Goal: Task Accomplishment & Management: Complete application form

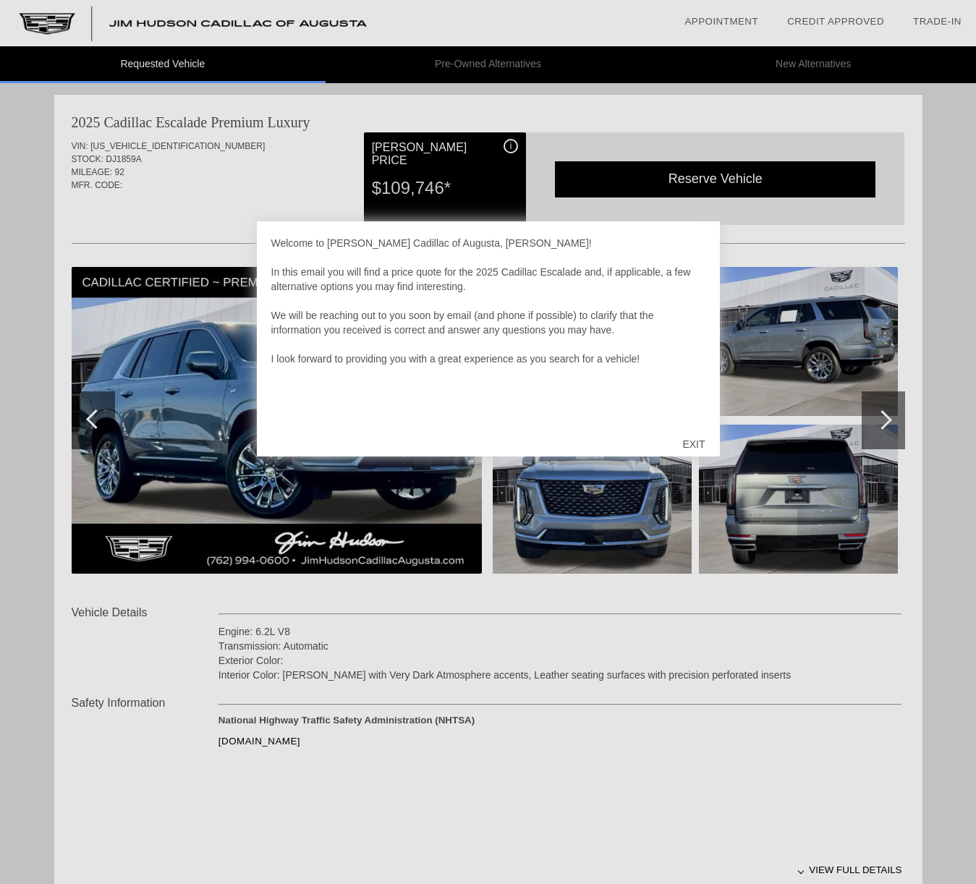
click at [697, 442] on div "EXIT" at bounding box center [693, 444] width 51 height 43
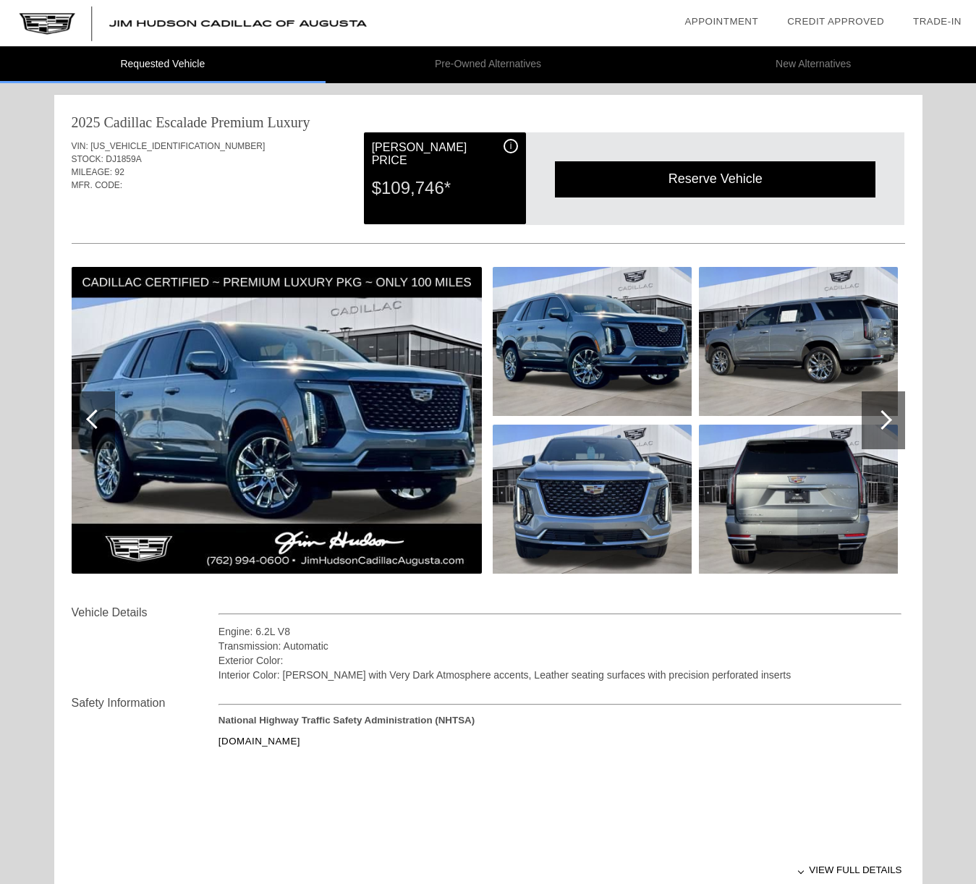
click at [699, 438] on img at bounding box center [798, 499] width 199 height 149
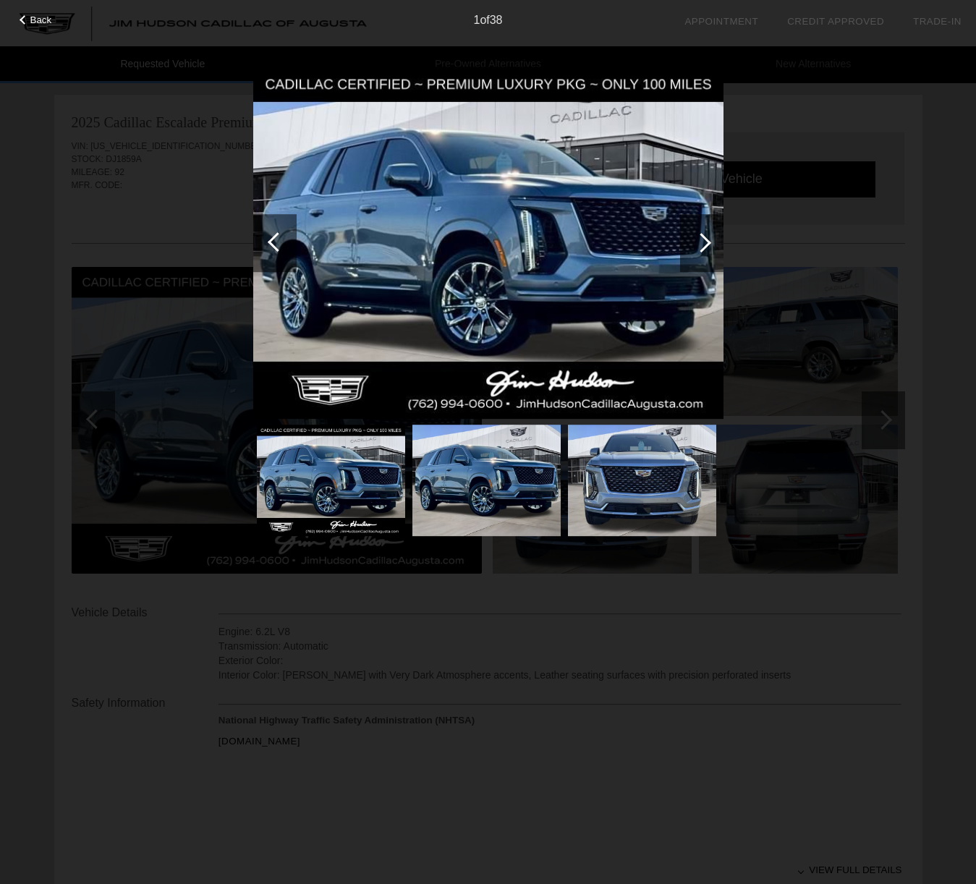
click at [530, 259] on img at bounding box center [488, 243] width 470 height 353
click at [512, 266] on img at bounding box center [488, 243] width 470 height 353
click at [273, 237] on div at bounding box center [278, 242] width 20 height 20
click at [94, 417] on div "Back 1 of 38" at bounding box center [488, 442] width 976 height 884
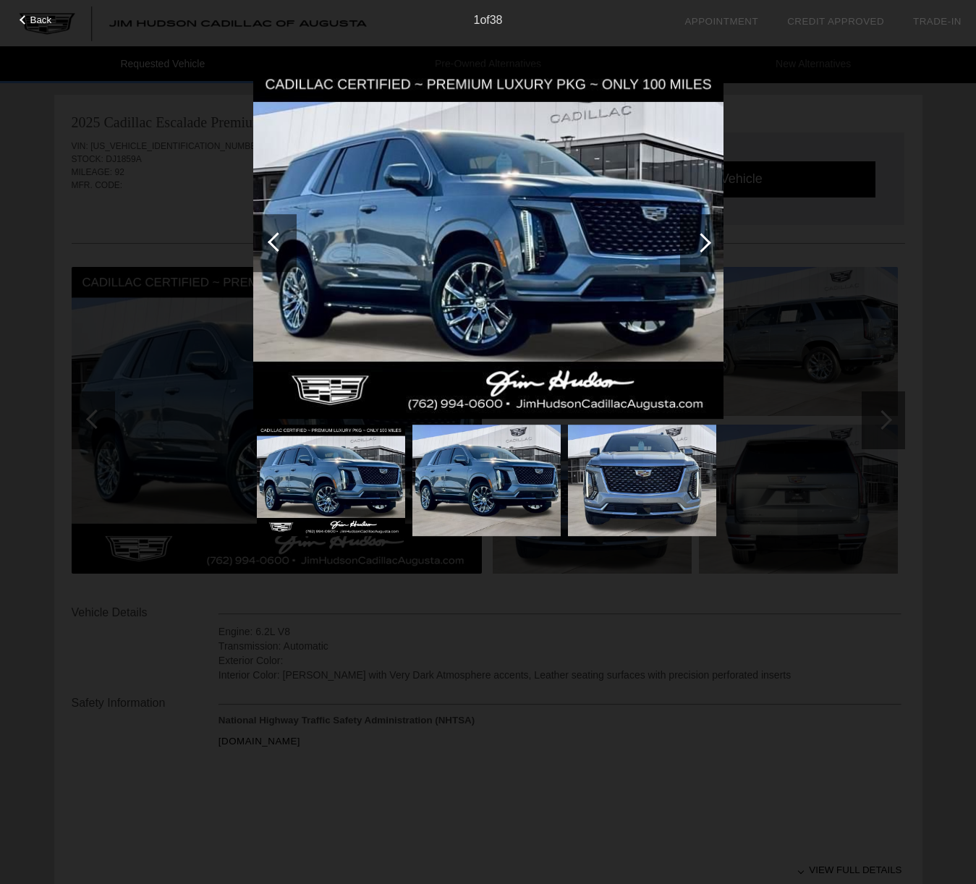
click at [278, 247] on div at bounding box center [278, 242] width 20 height 20
click at [762, 642] on div "Back 1 of 38" at bounding box center [488, 442] width 976 height 884
click at [761, 644] on div "Back 1 of 38" at bounding box center [488, 442] width 976 height 884
click at [37, 19] on span "Back" at bounding box center [41, 19] width 22 height 11
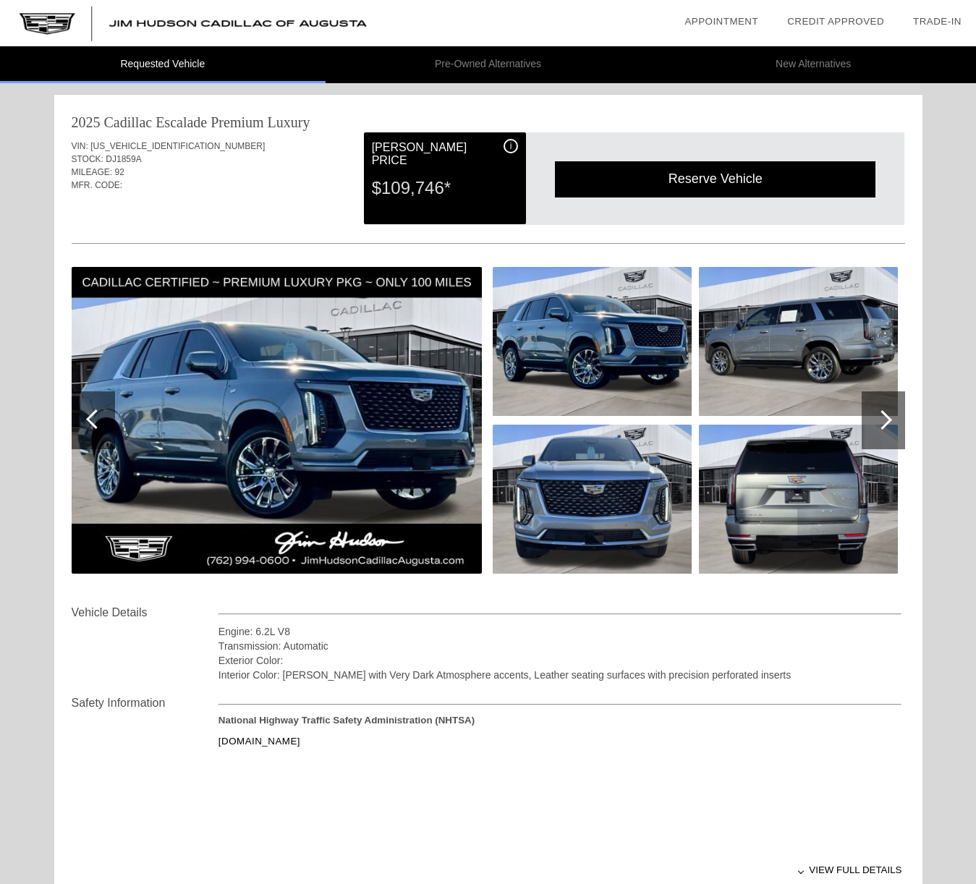
click at [891, 420] on div at bounding box center [883, 420] width 20 height 20
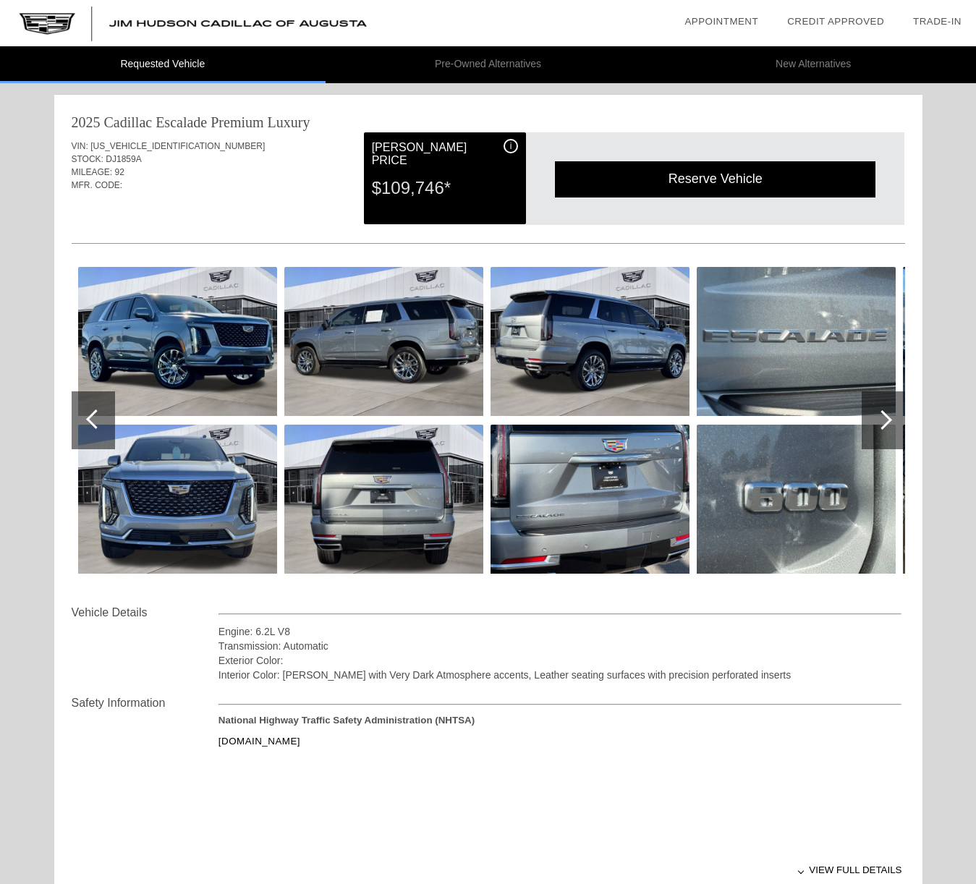
click at [889, 420] on div at bounding box center [883, 420] width 20 height 20
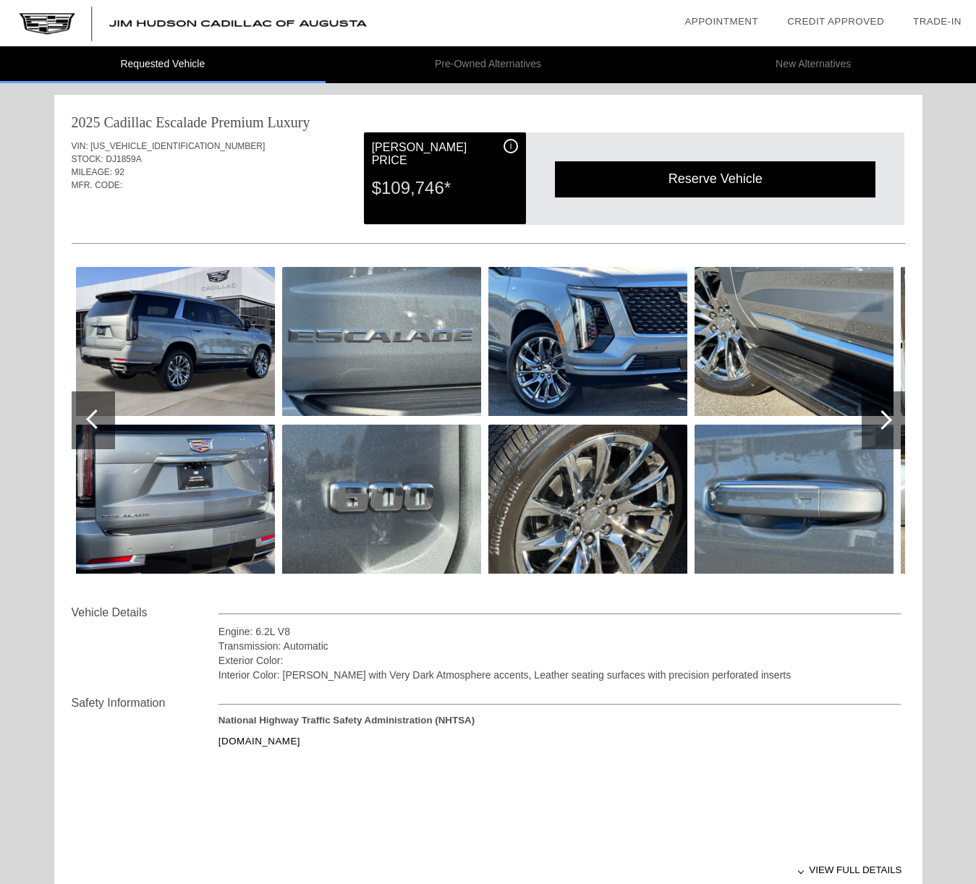
click at [889, 420] on div at bounding box center [883, 420] width 20 height 20
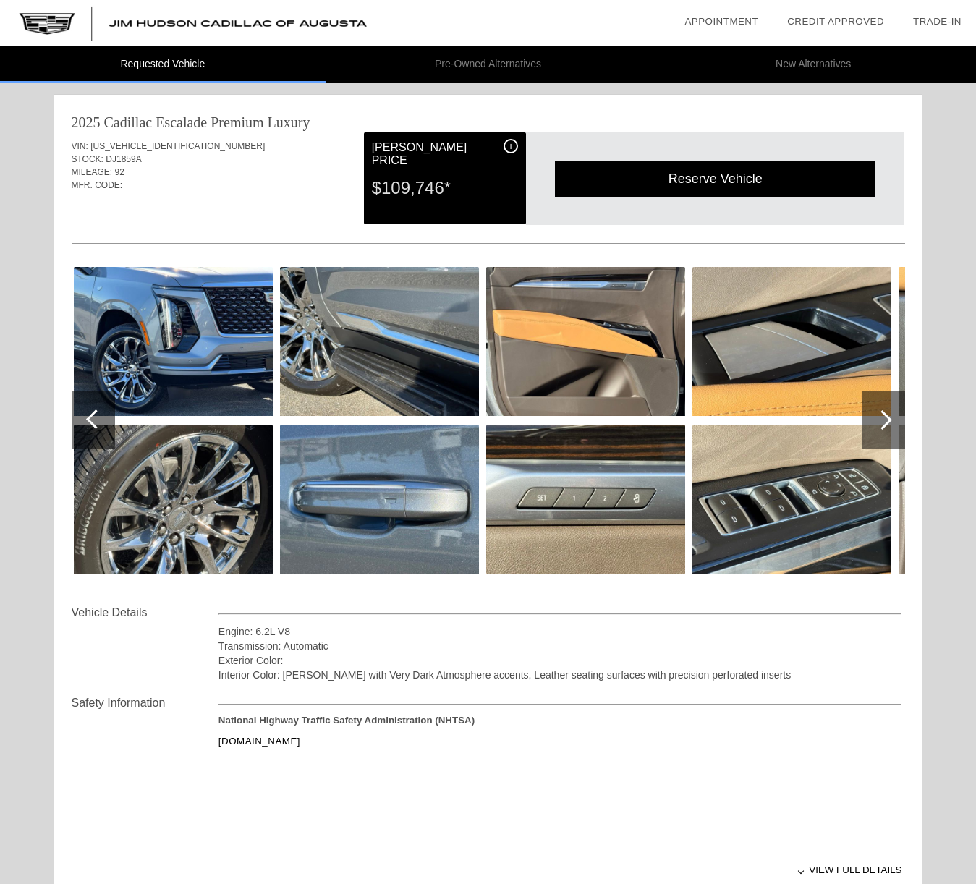
click at [889, 420] on div at bounding box center [883, 420] width 20 height 20
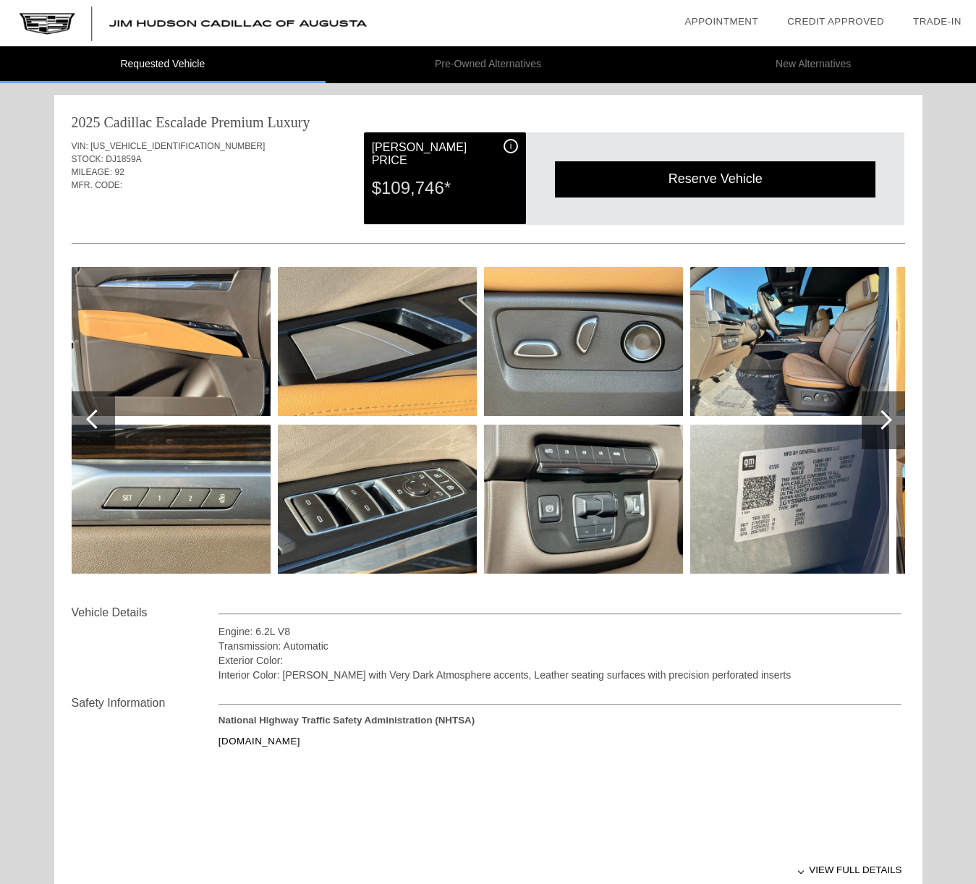
click at [889, 420] on div at bounding box center [883, 420] width 20 height 20
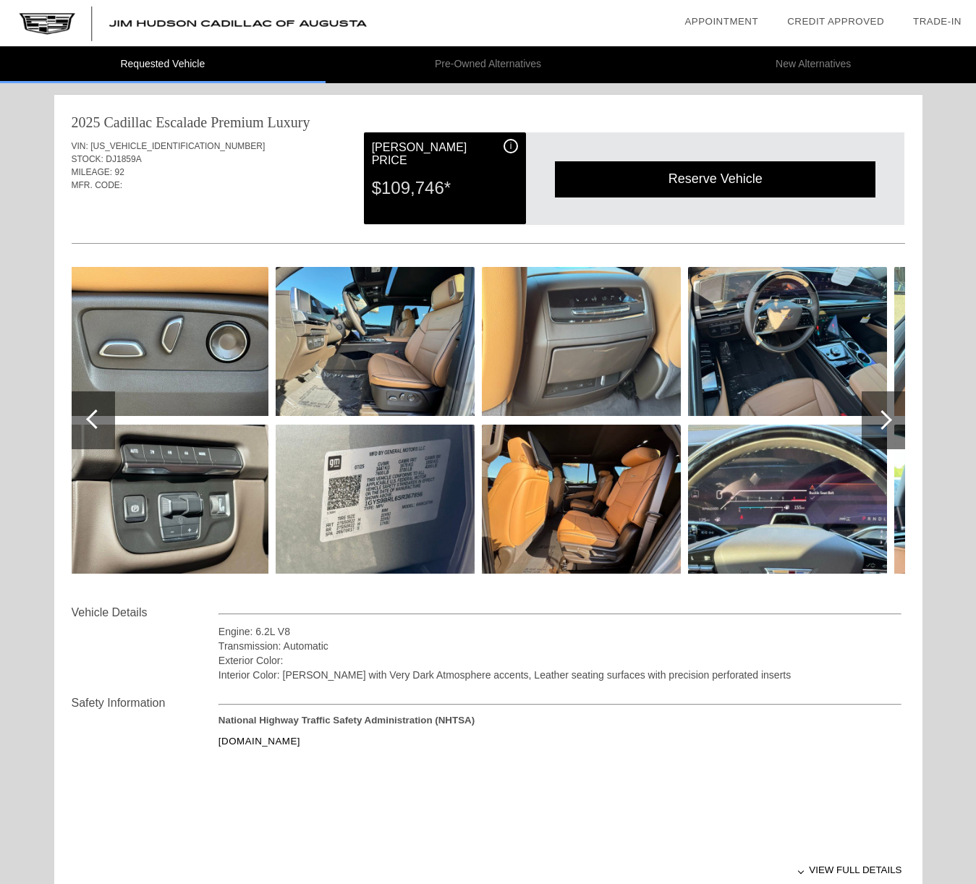
click at [889, 420] on div at bounding box center [883, 420] width 20 height 20
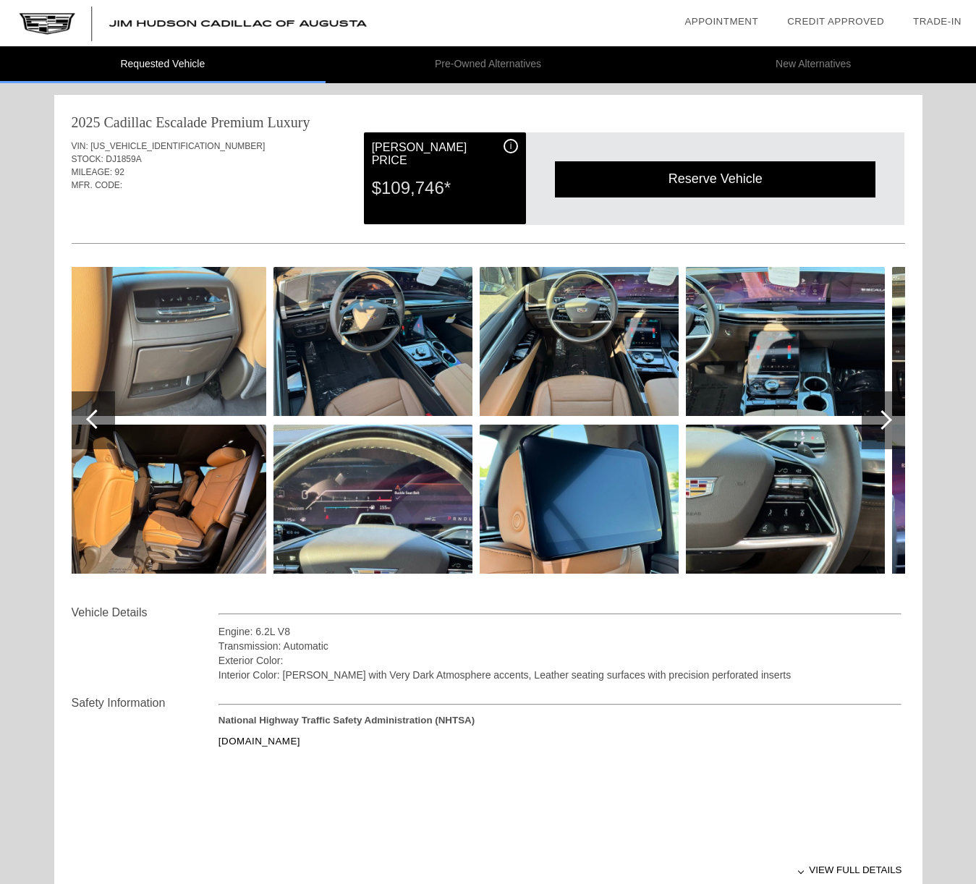
click at [889, 420] on div at bounding box center [883, 420] width 20 height 20
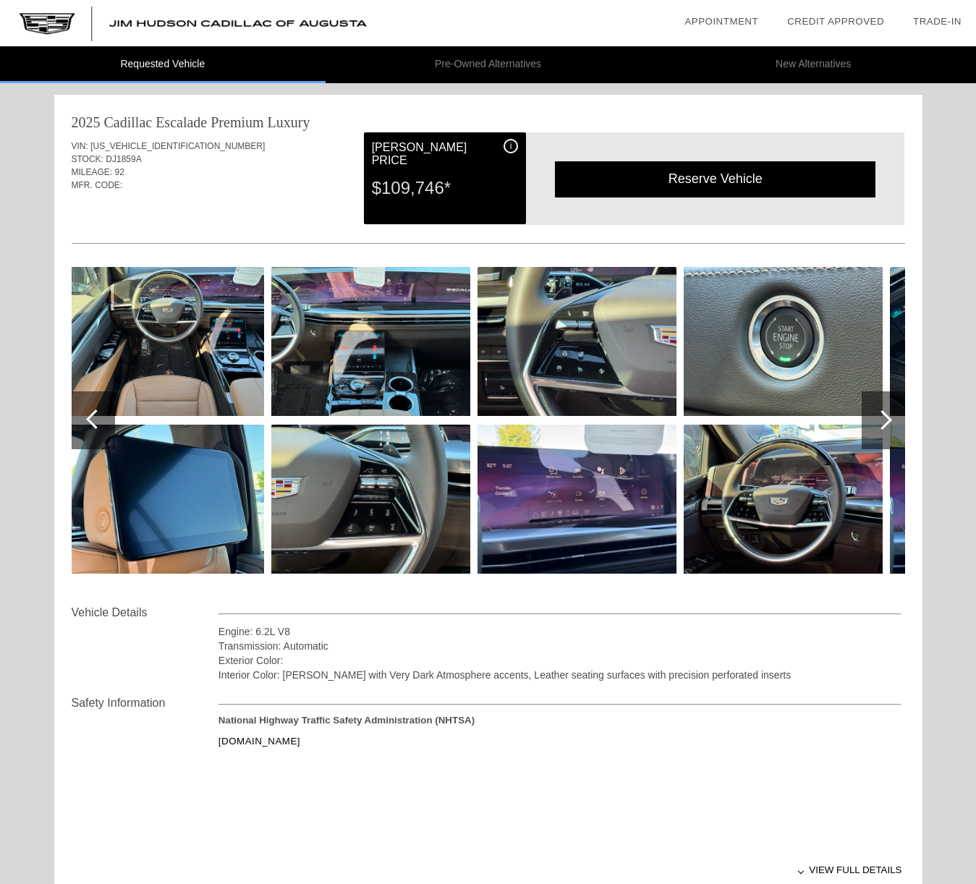
click at [889, 420] on div at bounding box center [883, 420] width 20 height 20
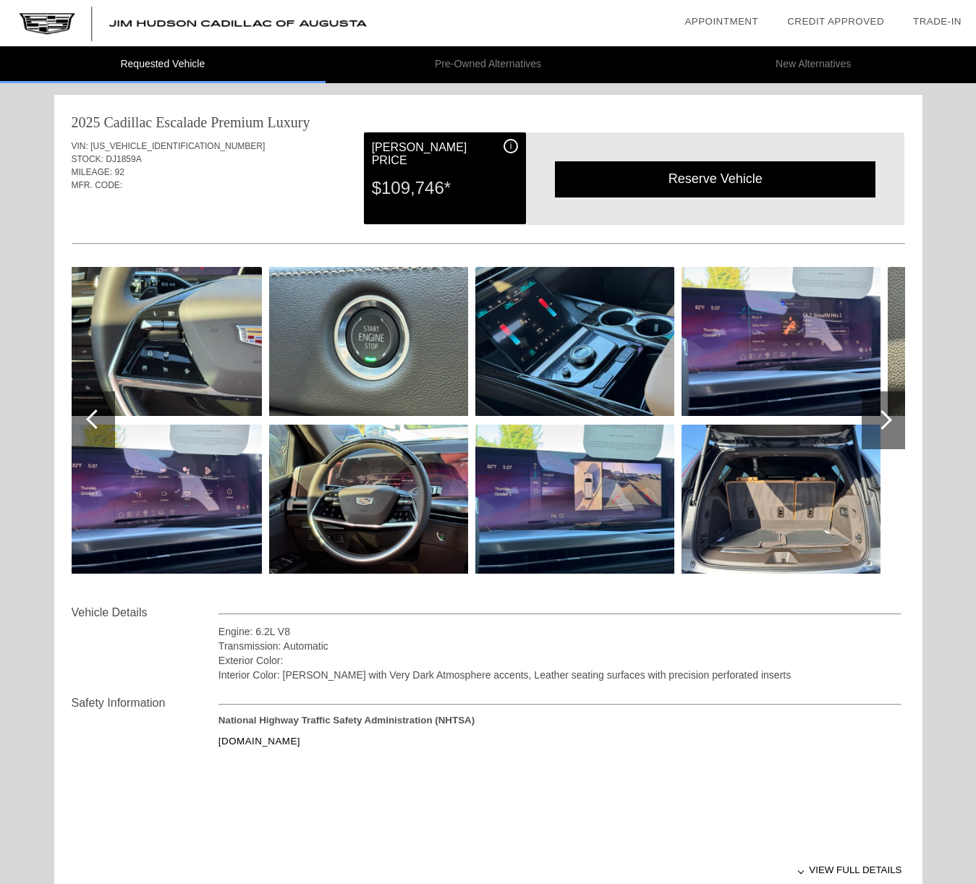
click at [889, 420] on div at bounding box center [883, 420] width 20 height 20
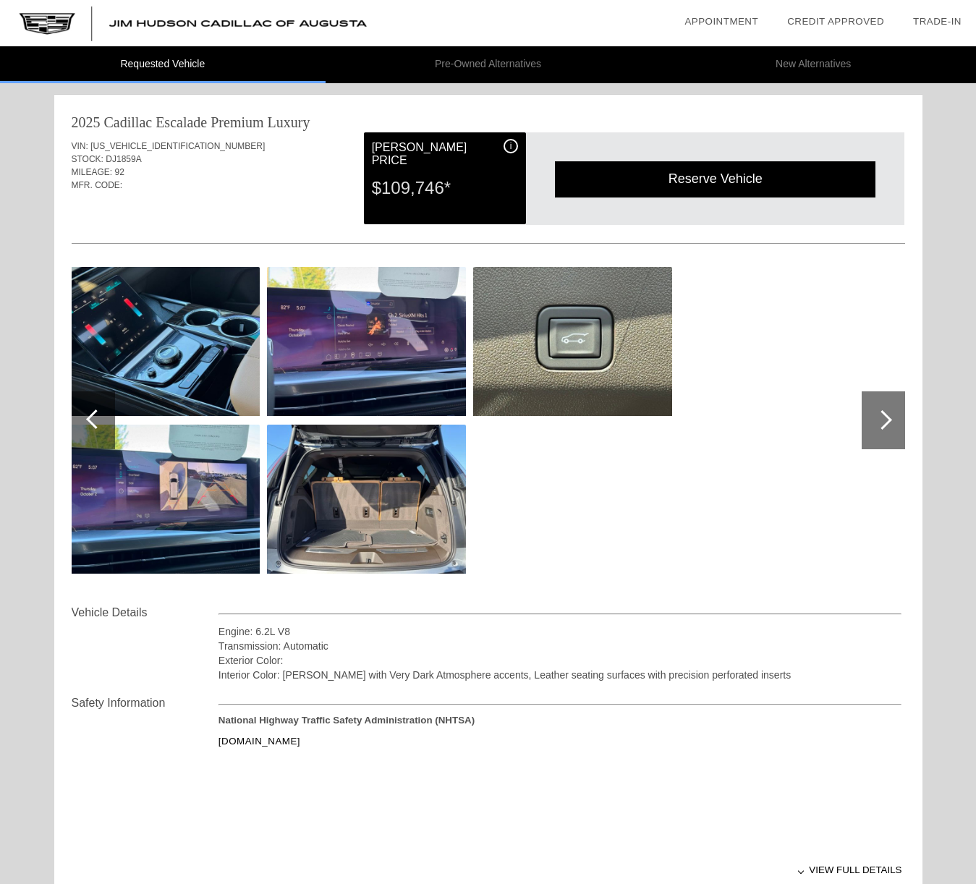
click at [889, 420] on div at bounding box center [883, 420] width 20 height 20
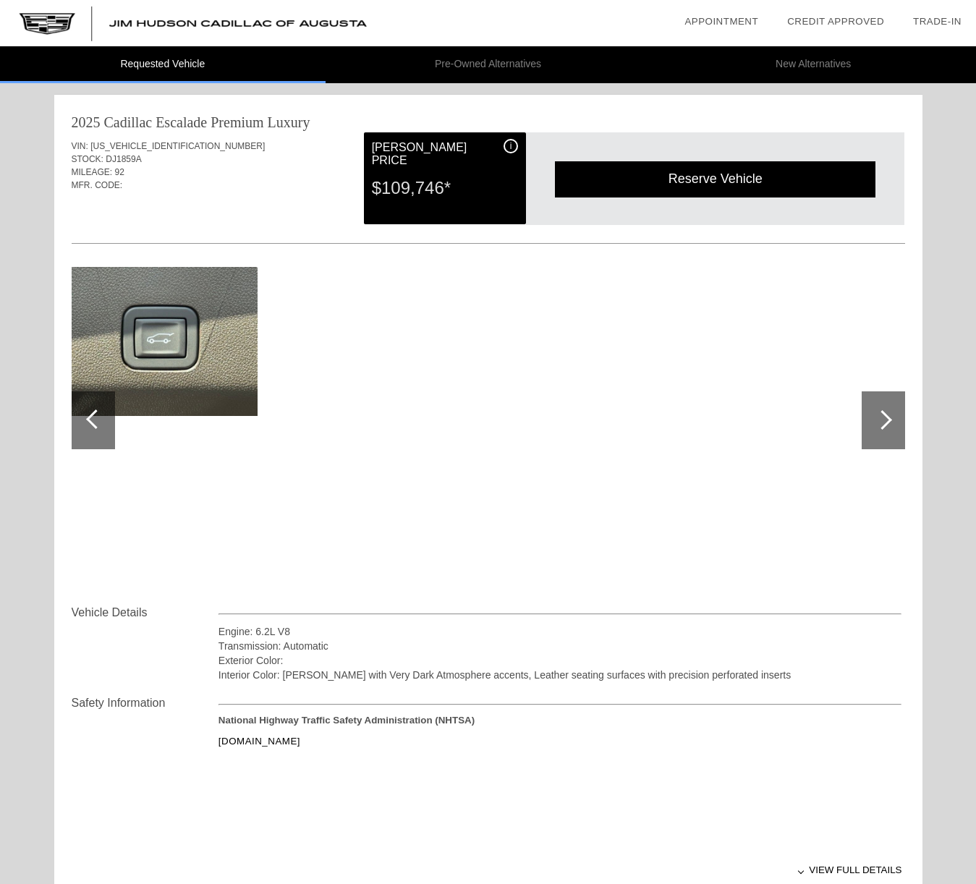
click at [889, 419] on div at bounding box center [883, 420] width 20 height 20
click at [92, 420] on div at bounding box center [96, 419] width 20 height 20
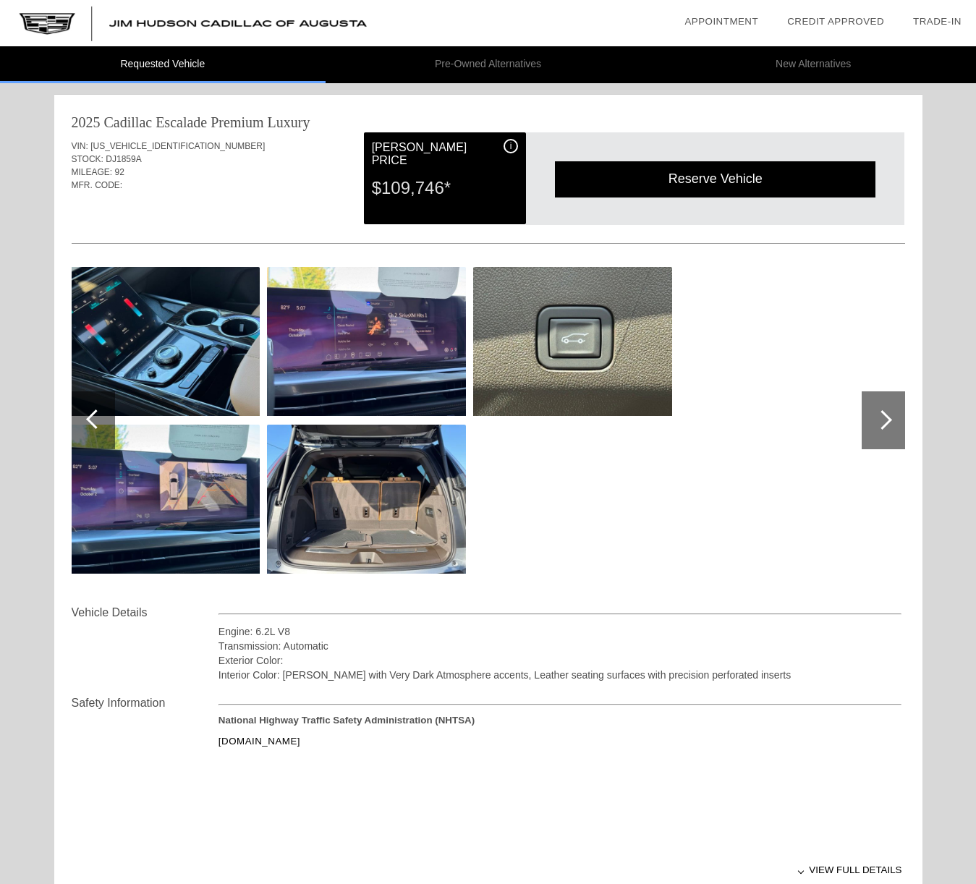
click at [85, 422] on div at bounding box center [93, 420] width 43 height 58
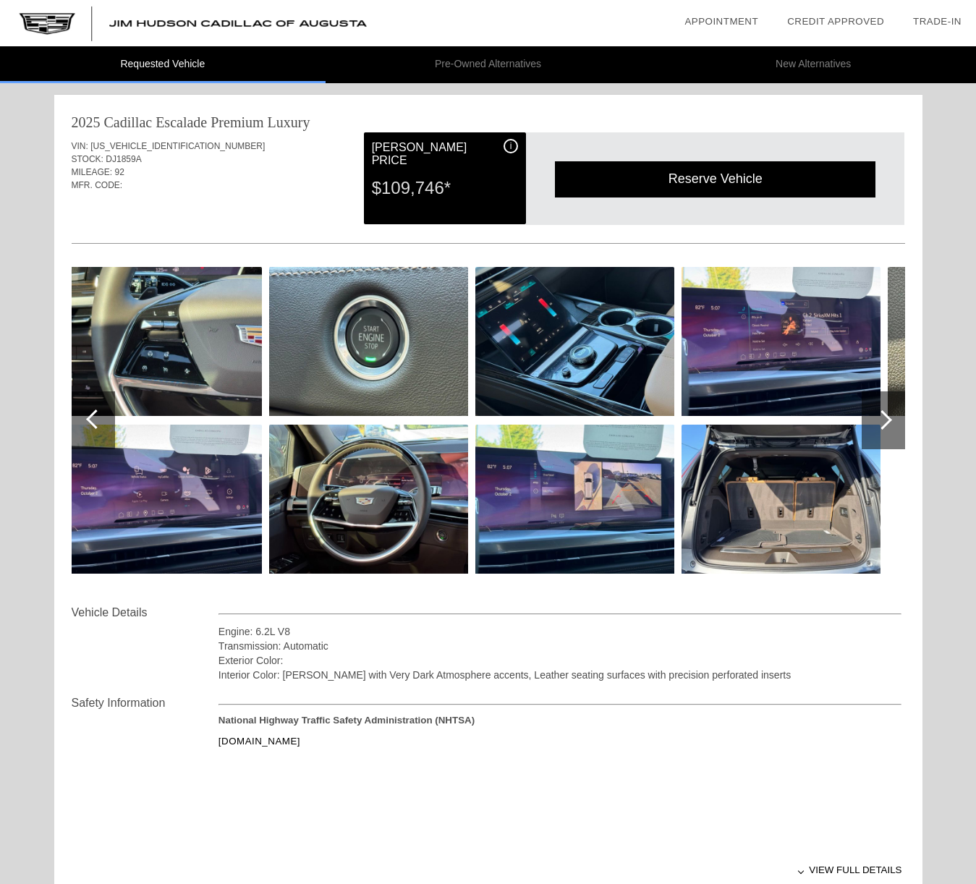
click at [92, 417] on div at bounding box center [96, 419] width 20 height 20
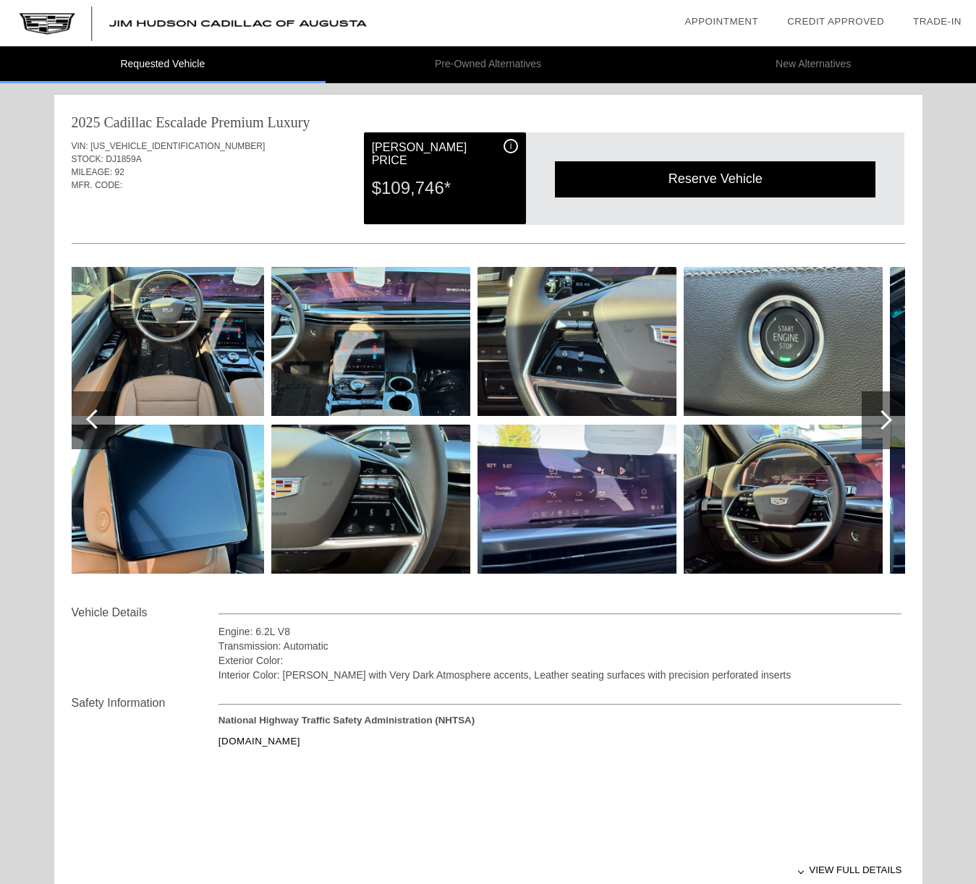
click at [91, 416] on div at bounding box center [96, 419] width 20 height 20
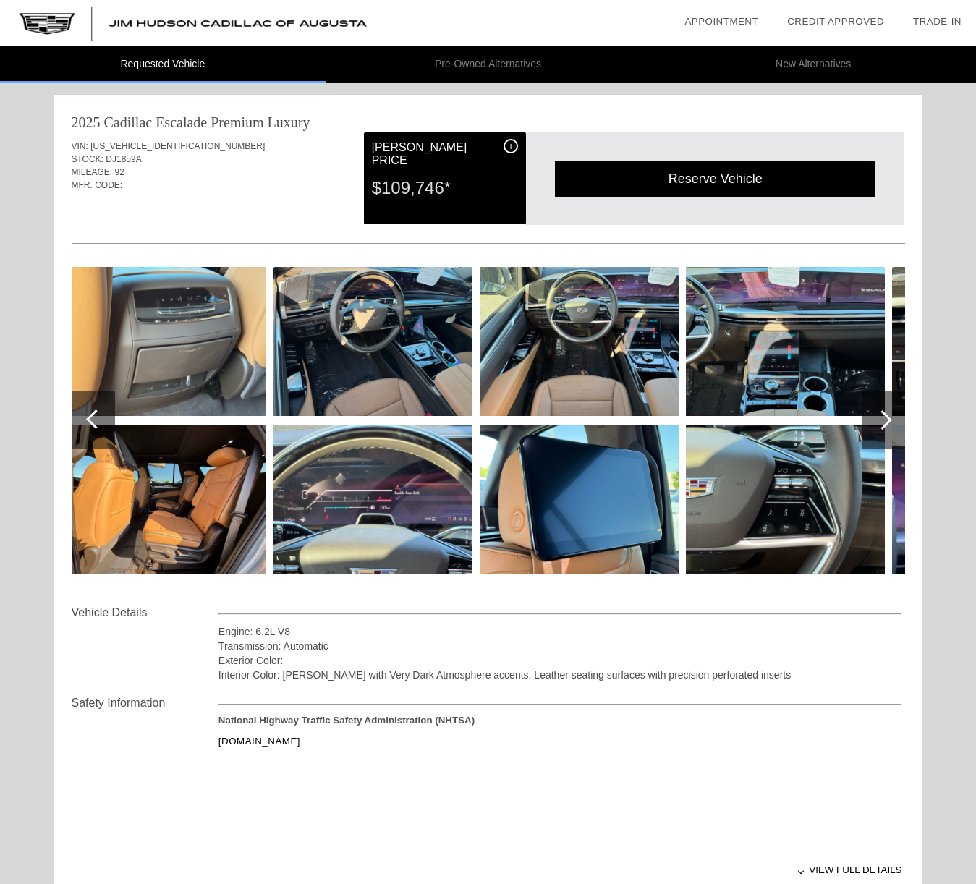
click at [92, 416] on div at bounding box center [96, 419] width 20 height 20
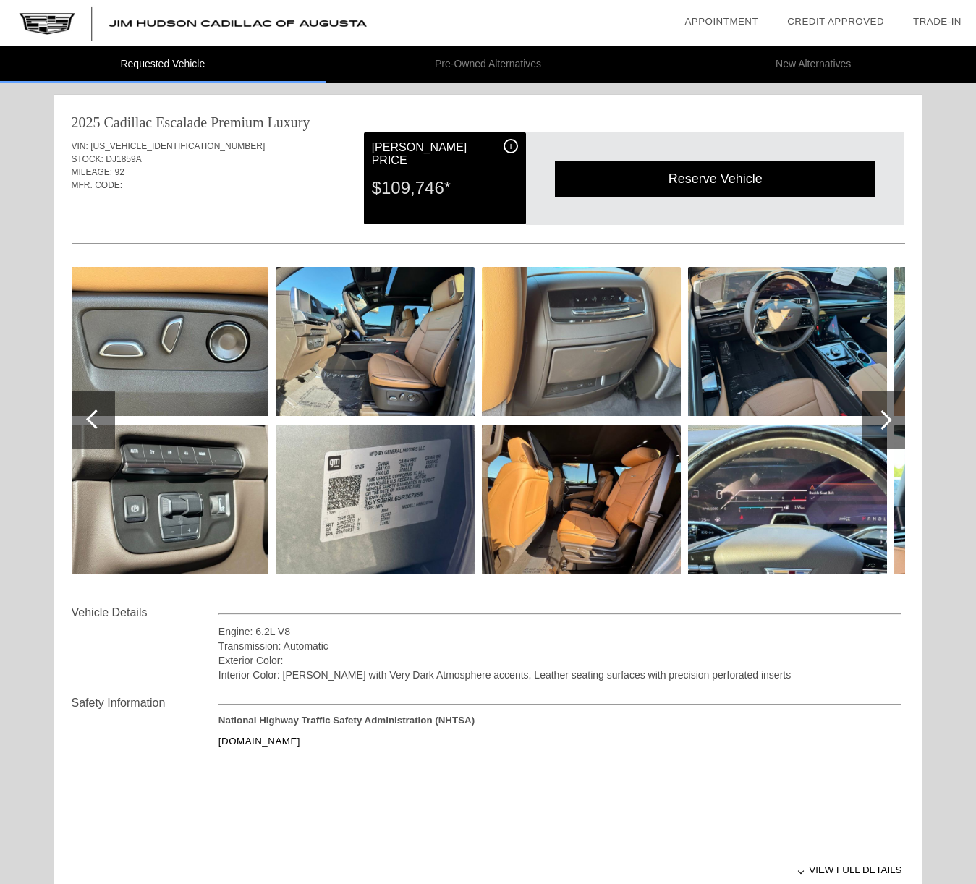
click at [92, 420] on div at bounding box center [96, 419] width 20 height 20
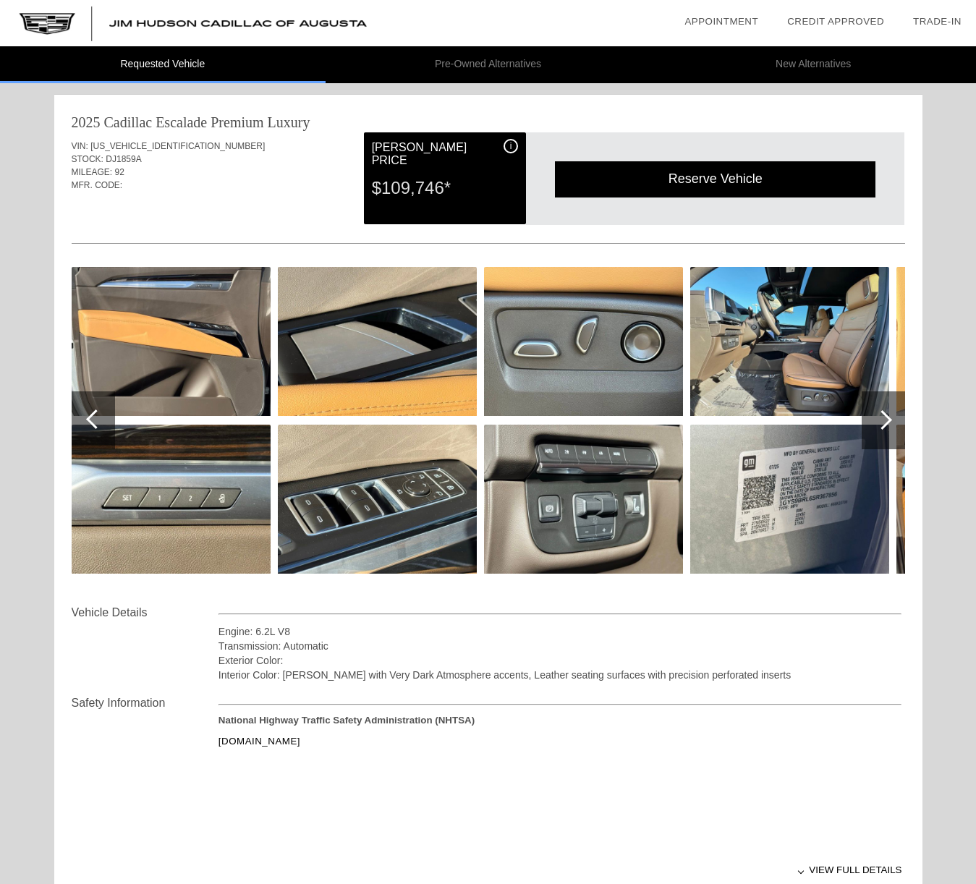
click at [92, 420] on div at bounding box center [96, 419] width 20 height 20
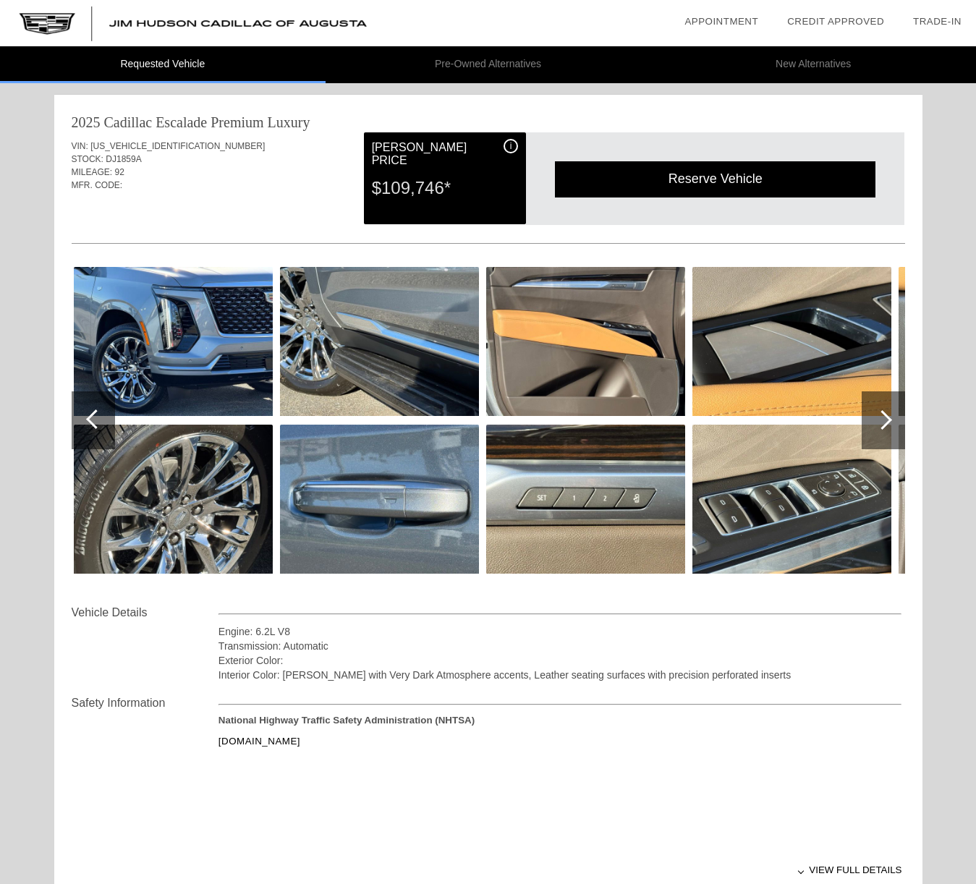
click at [92, 420] on div at bounding box center [96, 419] width 20 height 20
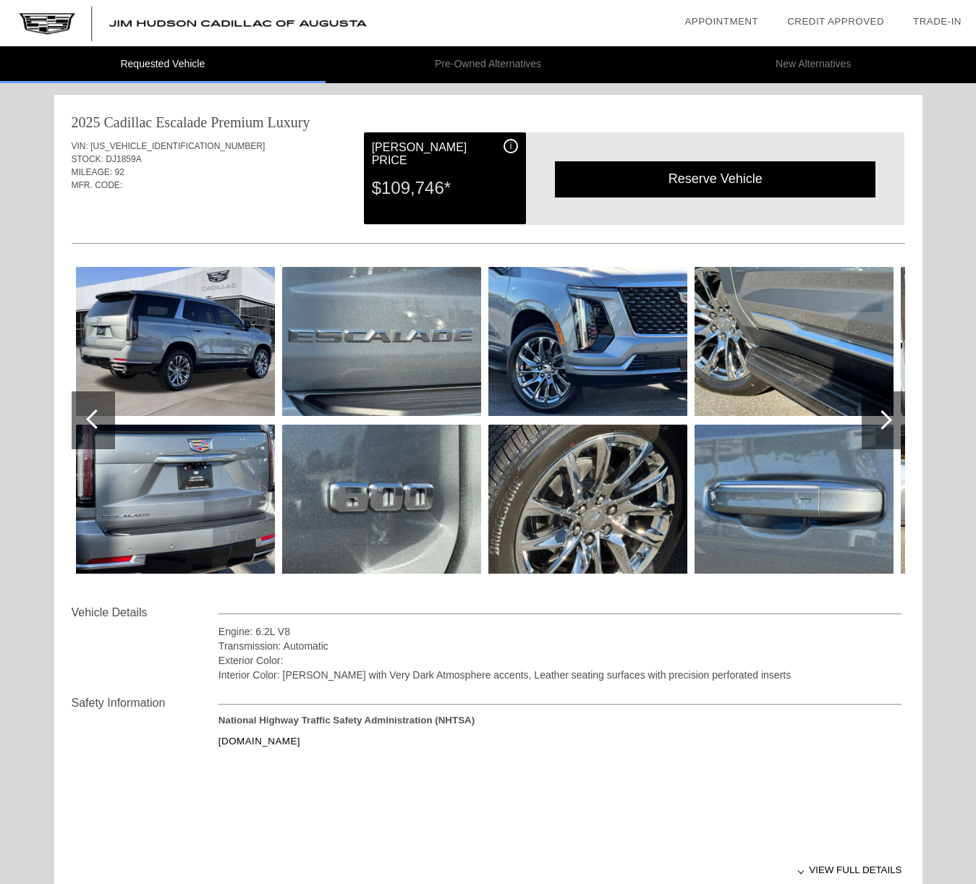
click at [92, 420] on div at bounding box center [96, 419] width 20 height 20
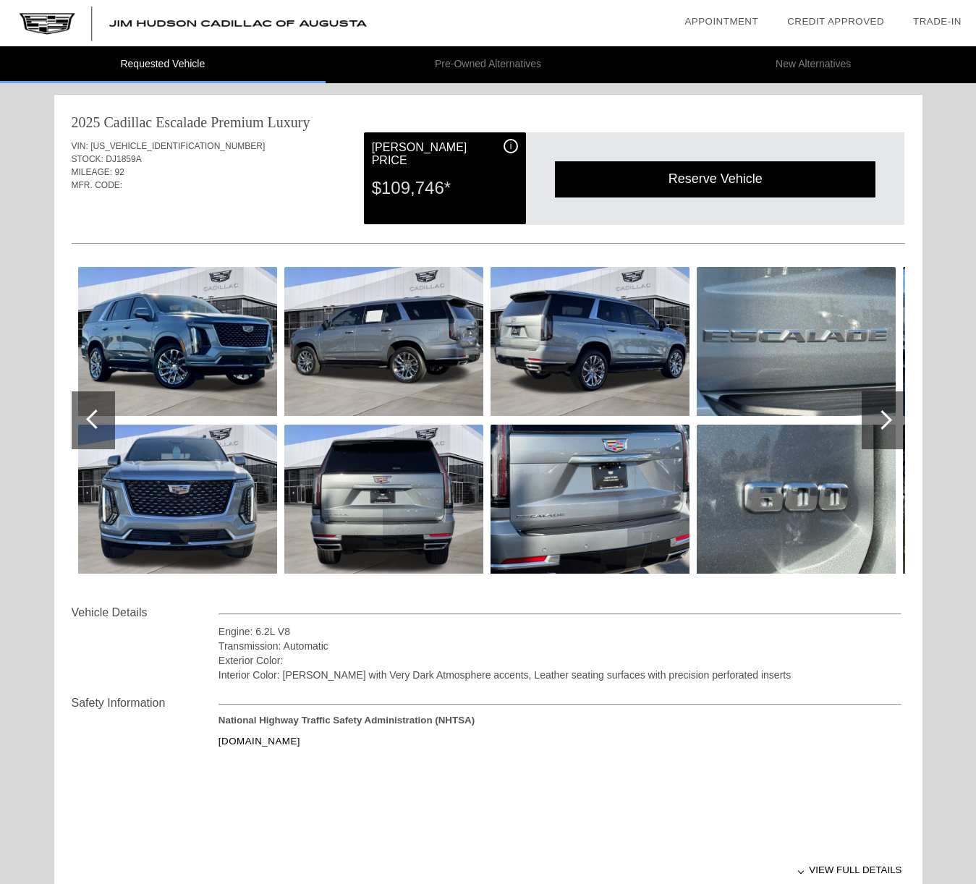
click at [92, 420] on div at bounding box center [96, 419] width 20 height 20
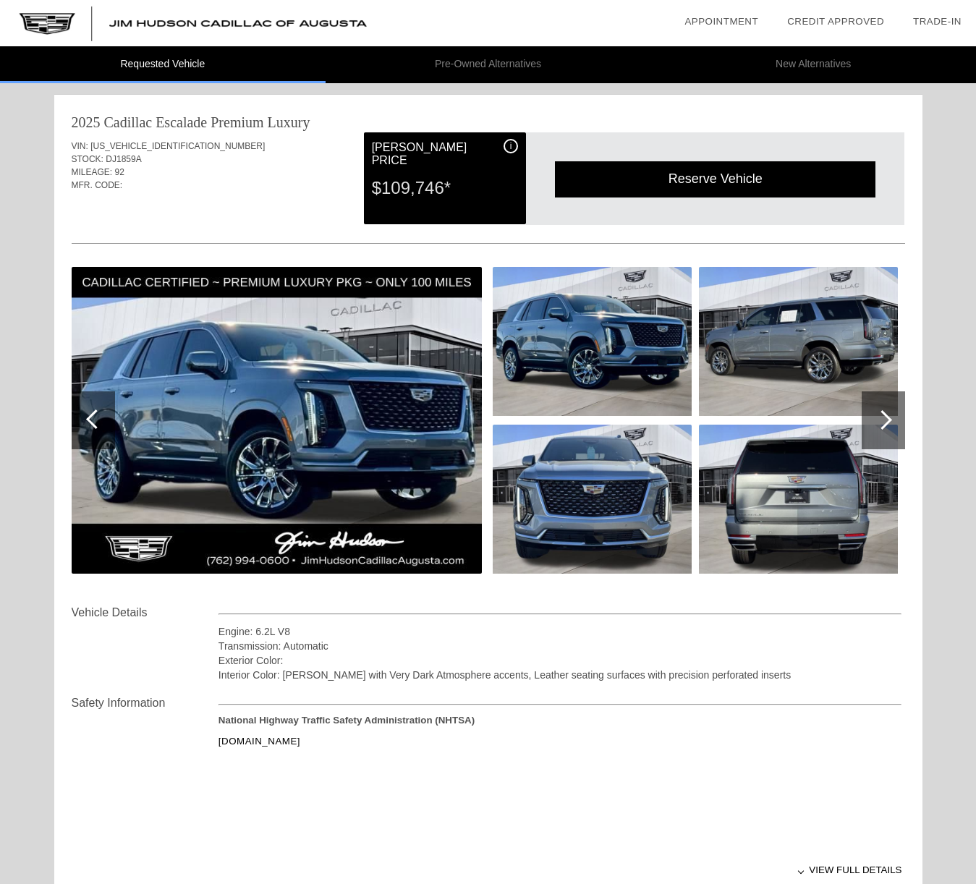
click at [885, 420] on div at bounding box center [883, 420] width 20 height 20
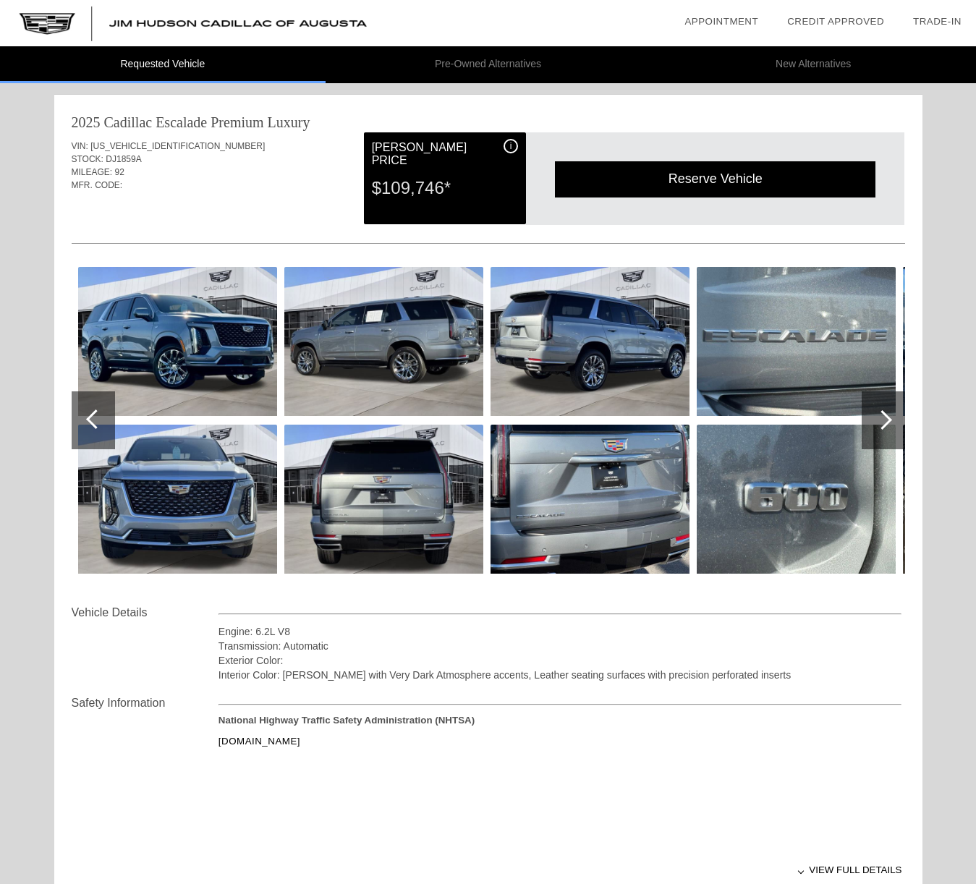
click at [886, 420] on div at bounding box center [883, 420] width 20 height 20
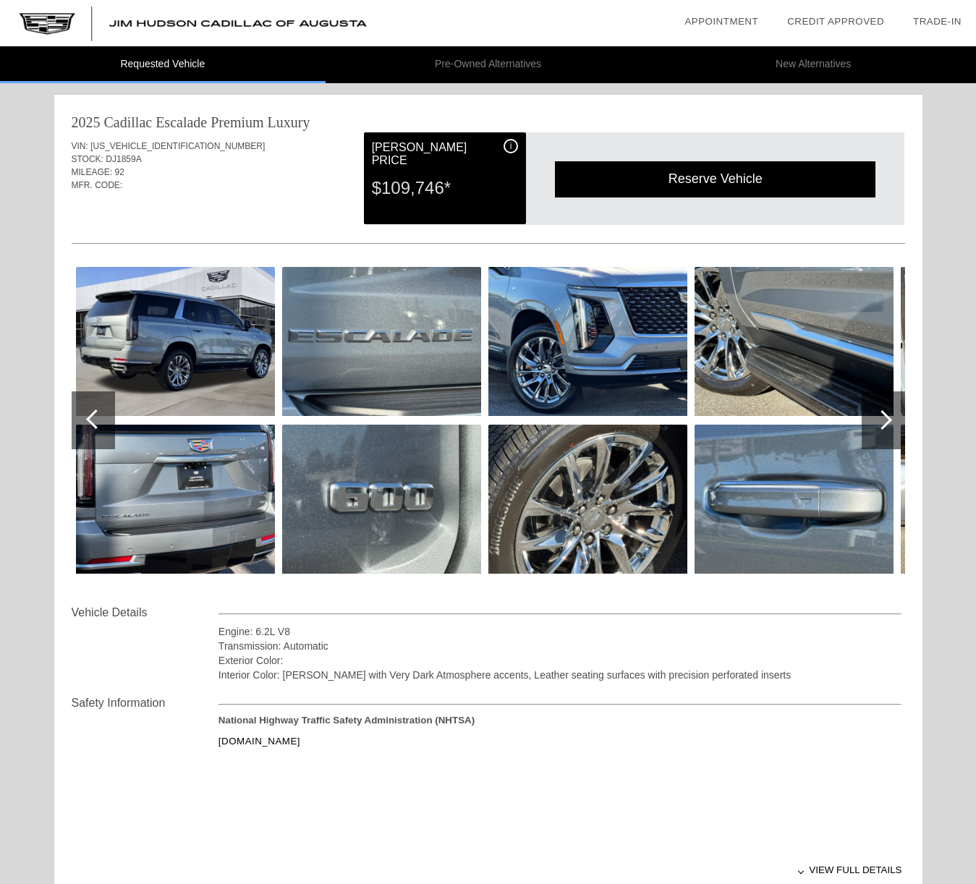
click at [888, 417] on div at bounding box center [883, 420] width 20 height 20
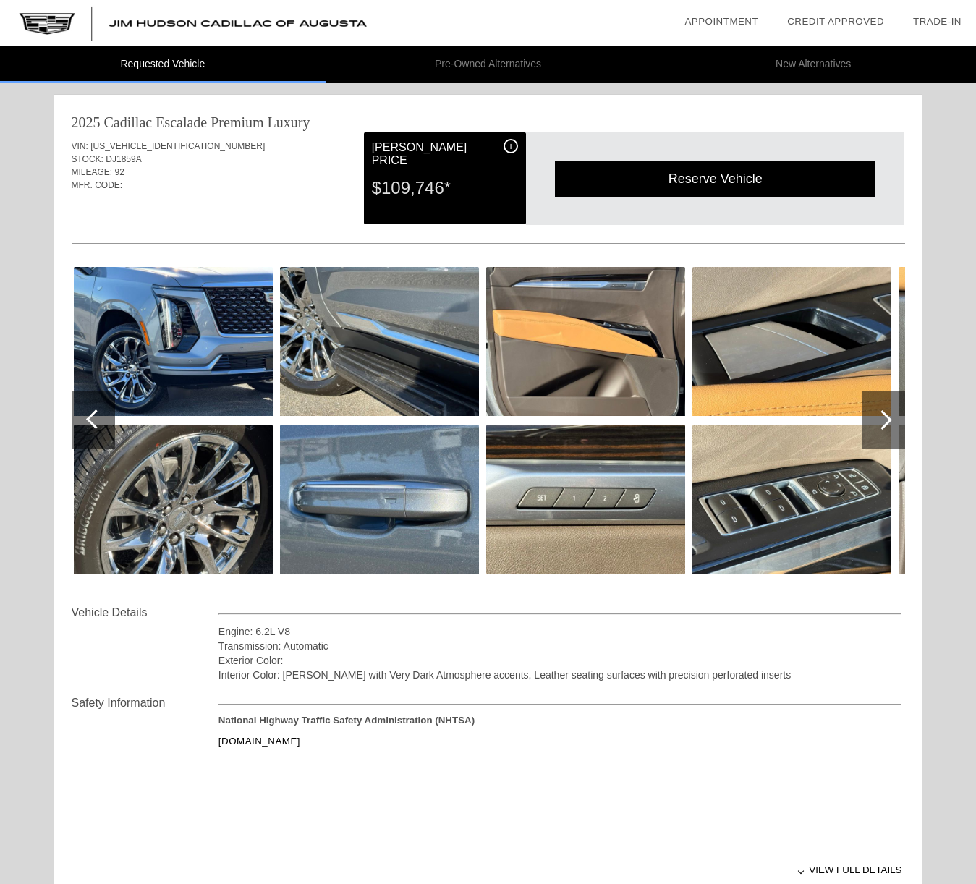
click at [91, 416] on div at bounding box center [96, 419] width 20 height 20
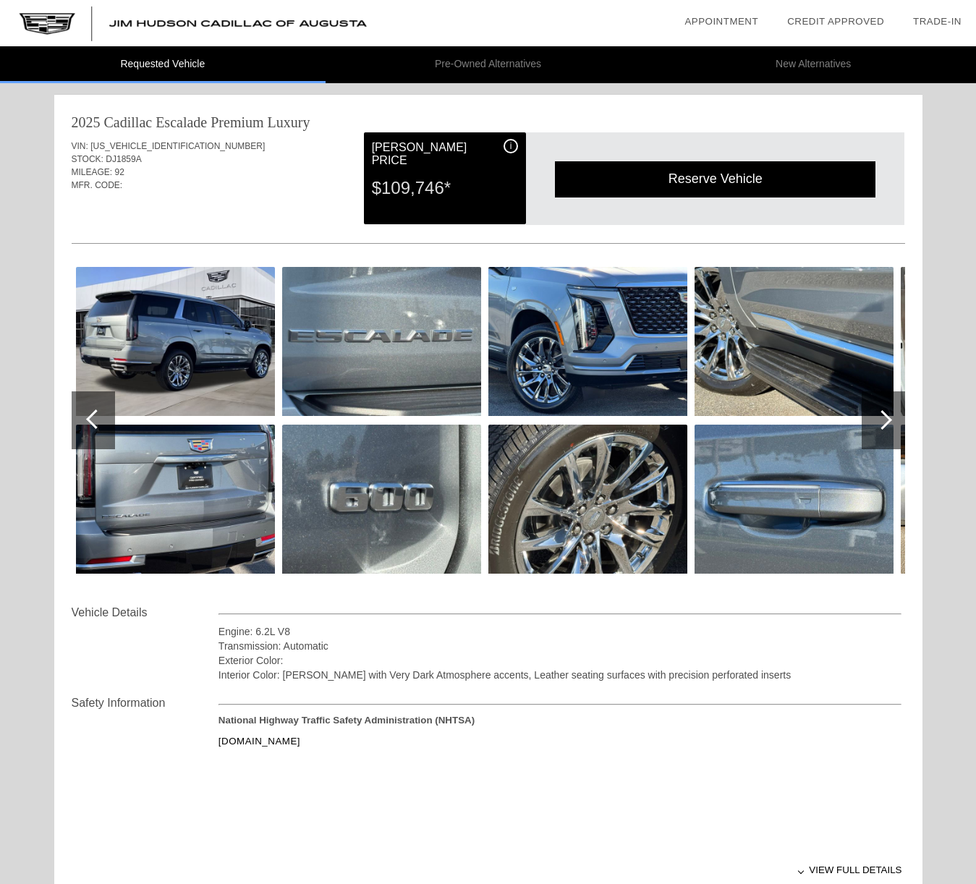
click at [91, 417] on div at bounding box center [96, 419] width 20 height 20
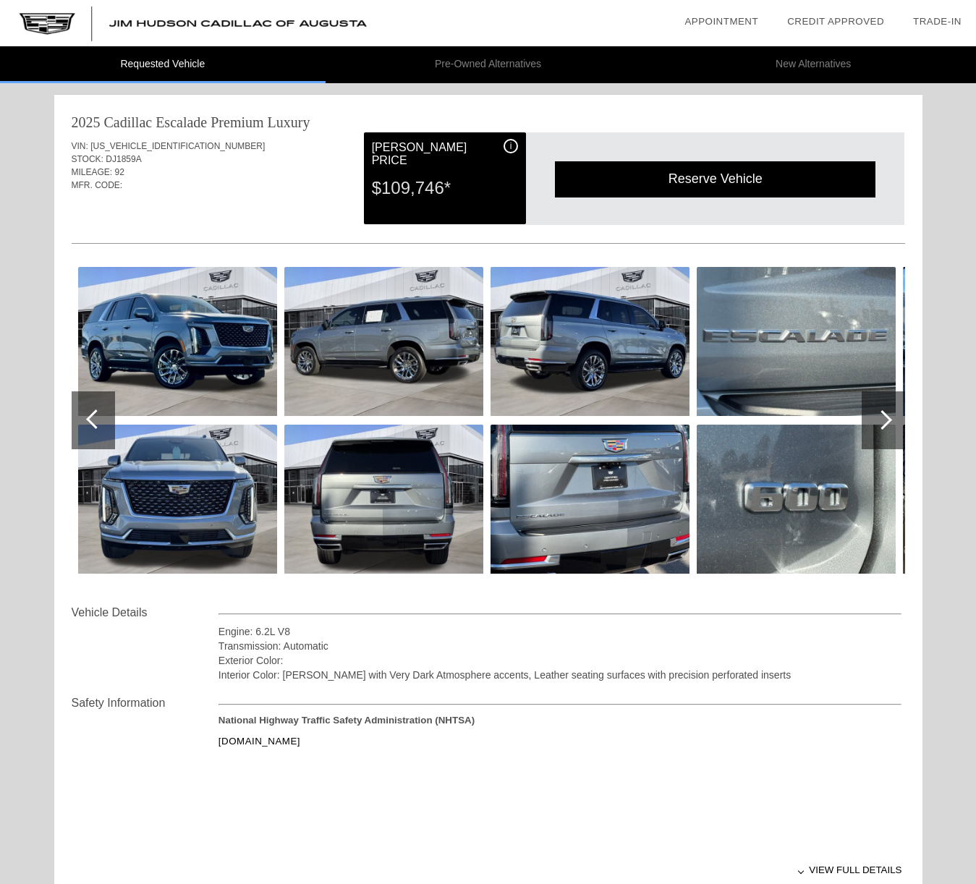
click at [91, 417] on div at bounding box center [96, 419] width 20 height 20
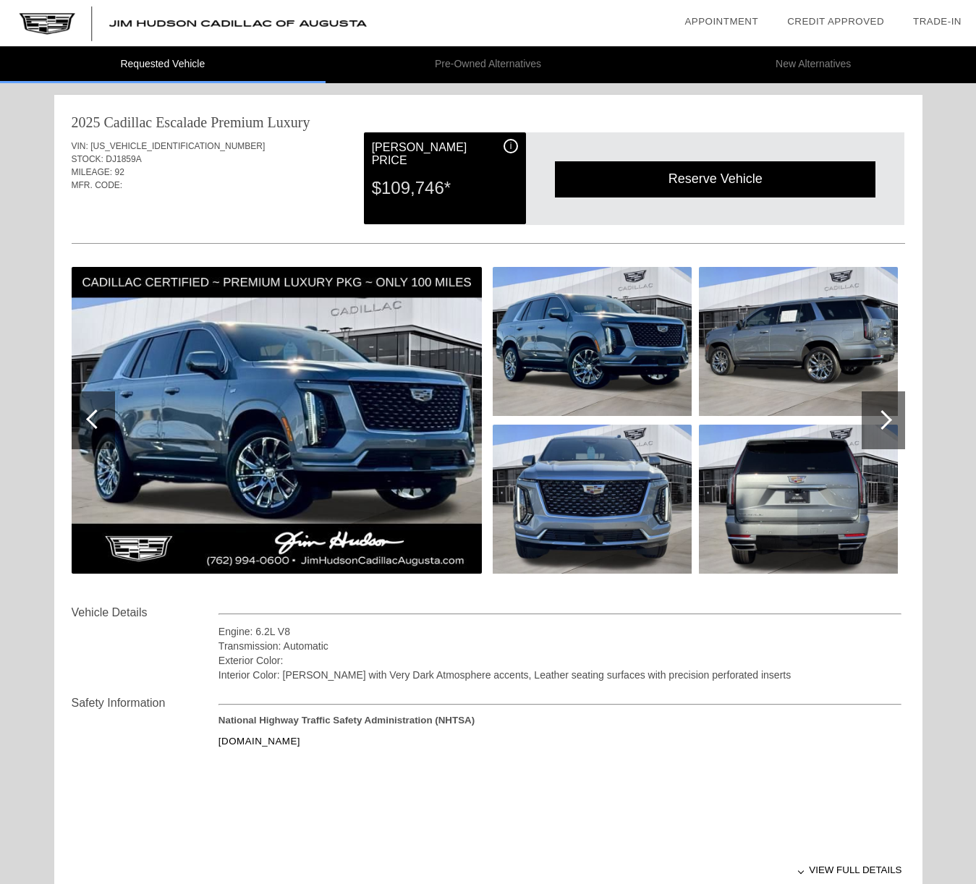
click at [90, 420] on div at bounding box center [96, 419] width 20 height 20
click at [889, 420] on div at bounding box center [883, 420] width 20 height 20
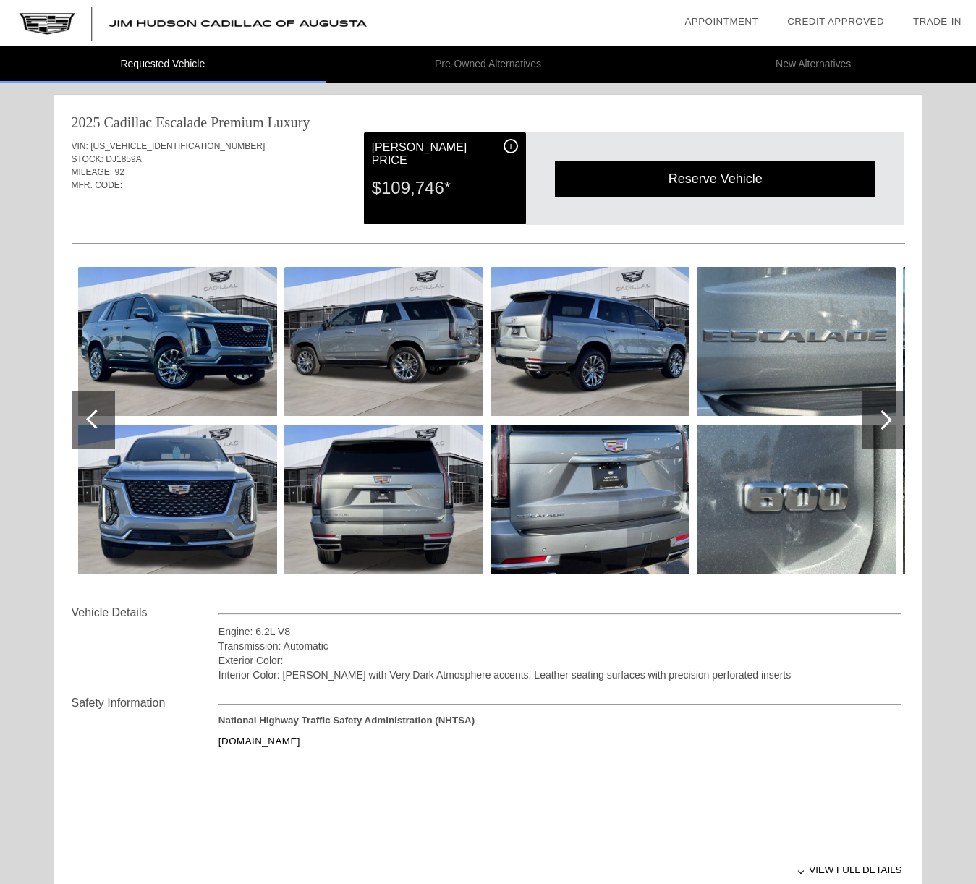
click at [892, 414] on div at bounding box center [883, 420] width 43 height 58
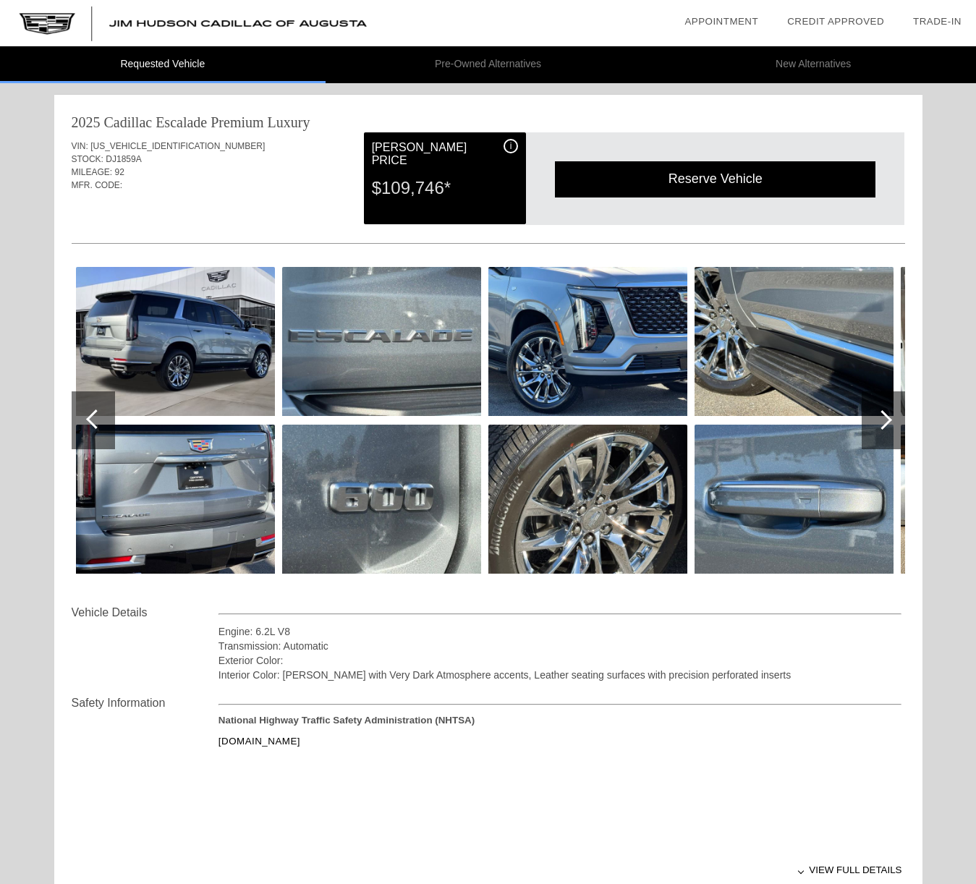
click at [886, 422] on div at bounding box center [883, 420] width 20 height 20
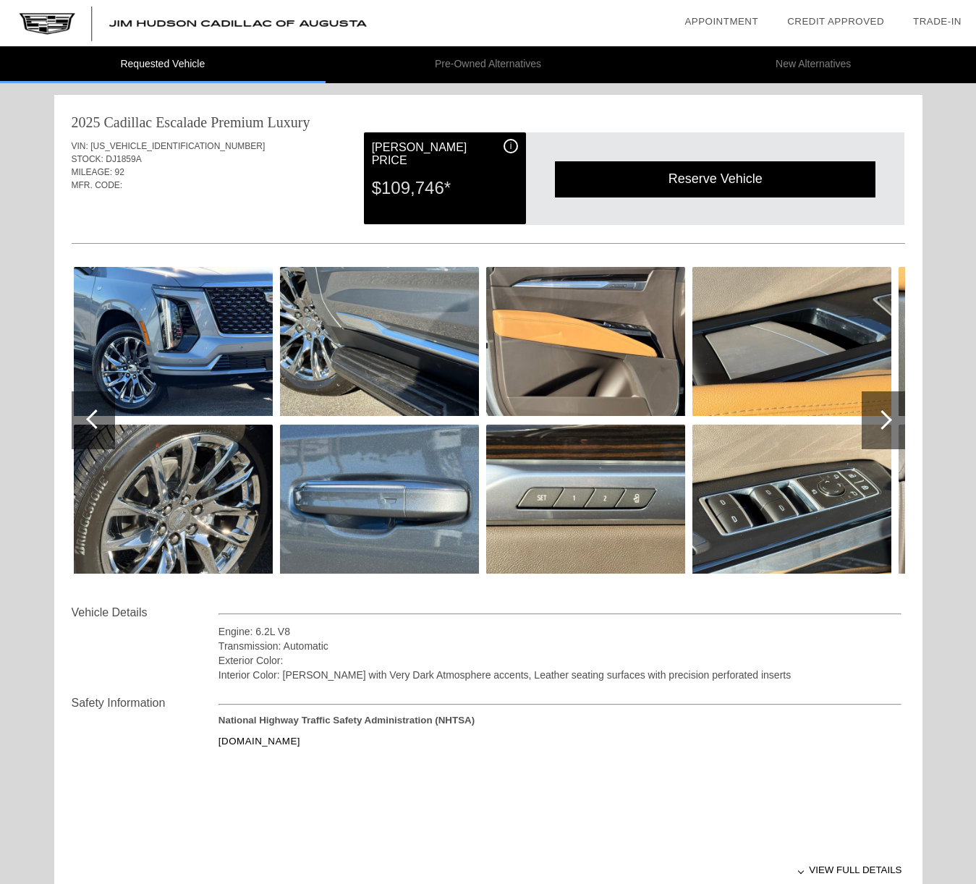
click at [90, 417] on div at bounding box center [96, 419] width 20 height 20
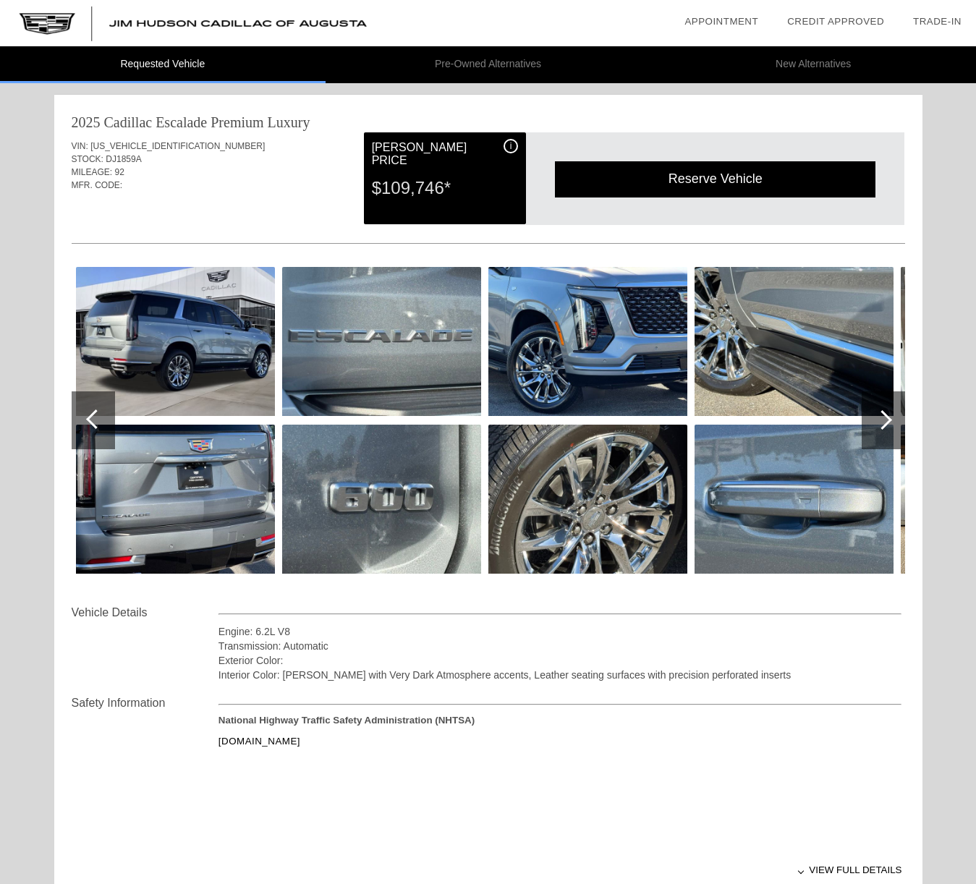
click at [886, 418] on div at bounding box center [883, 420] width 20 height 20
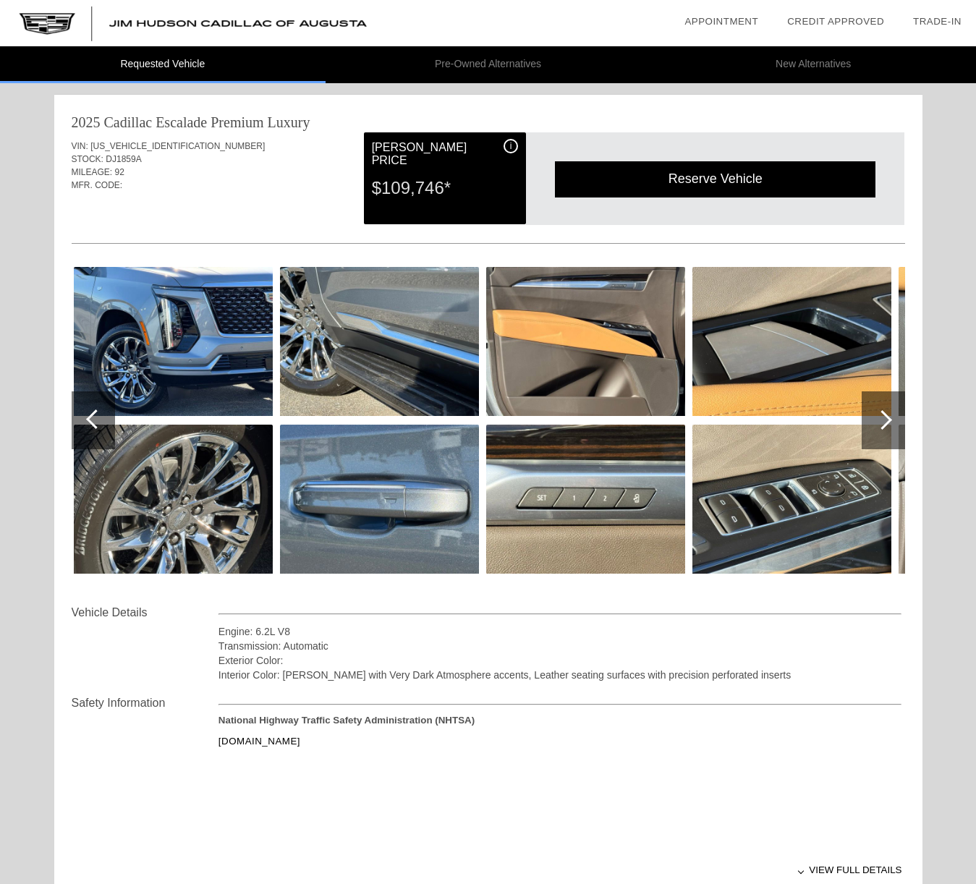
click at [886, 418] on div at bounding box center [883, 420] width 20 height 20
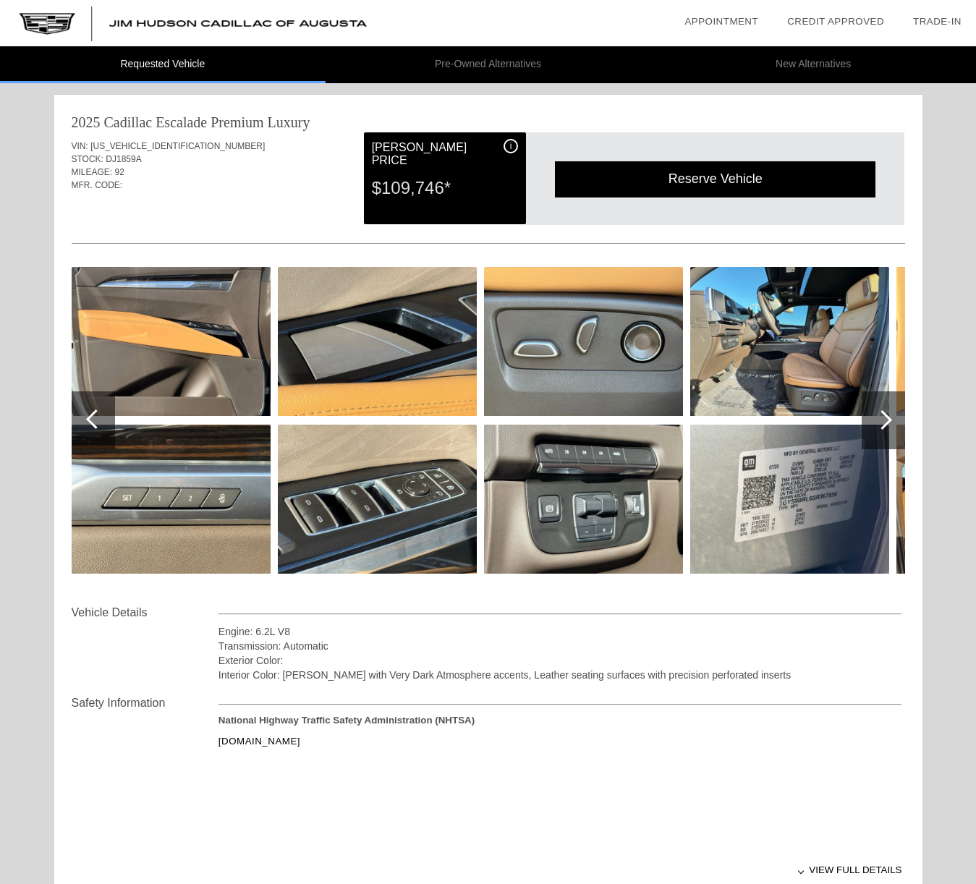
click at [887, 418] on div at bounding box center [883, 420] width 20 height 20
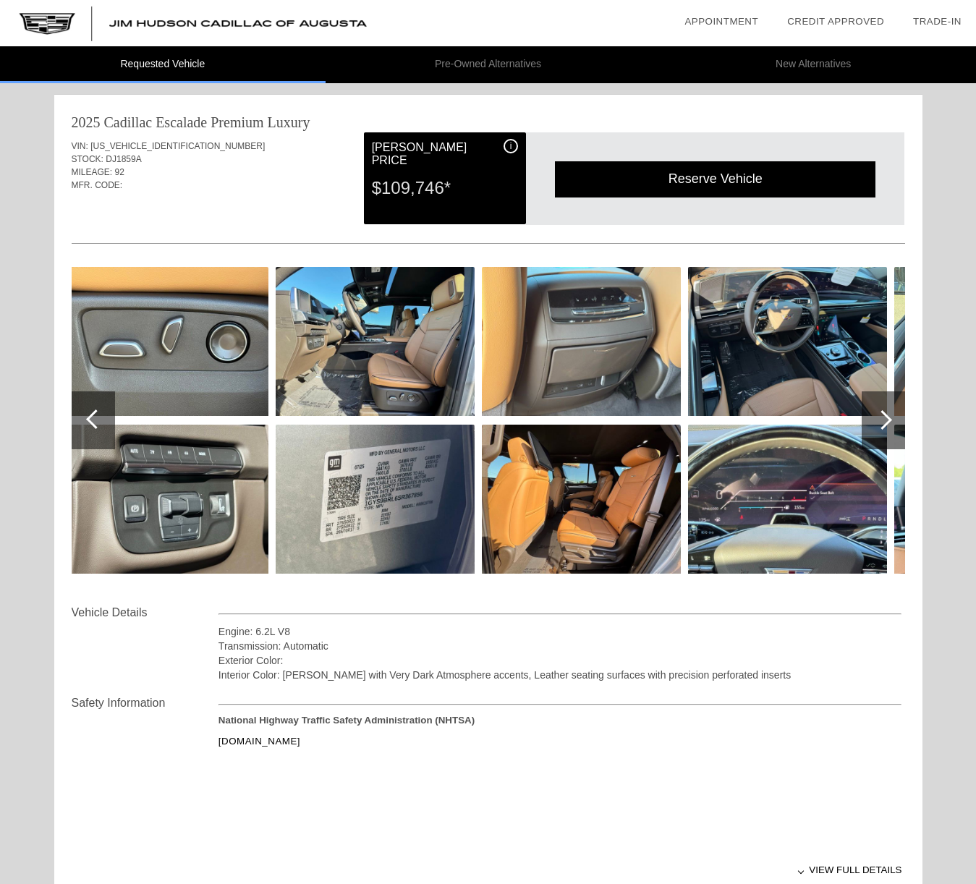
click at [888, 417] on div at bounding box center [883, 420] width 20 height 20
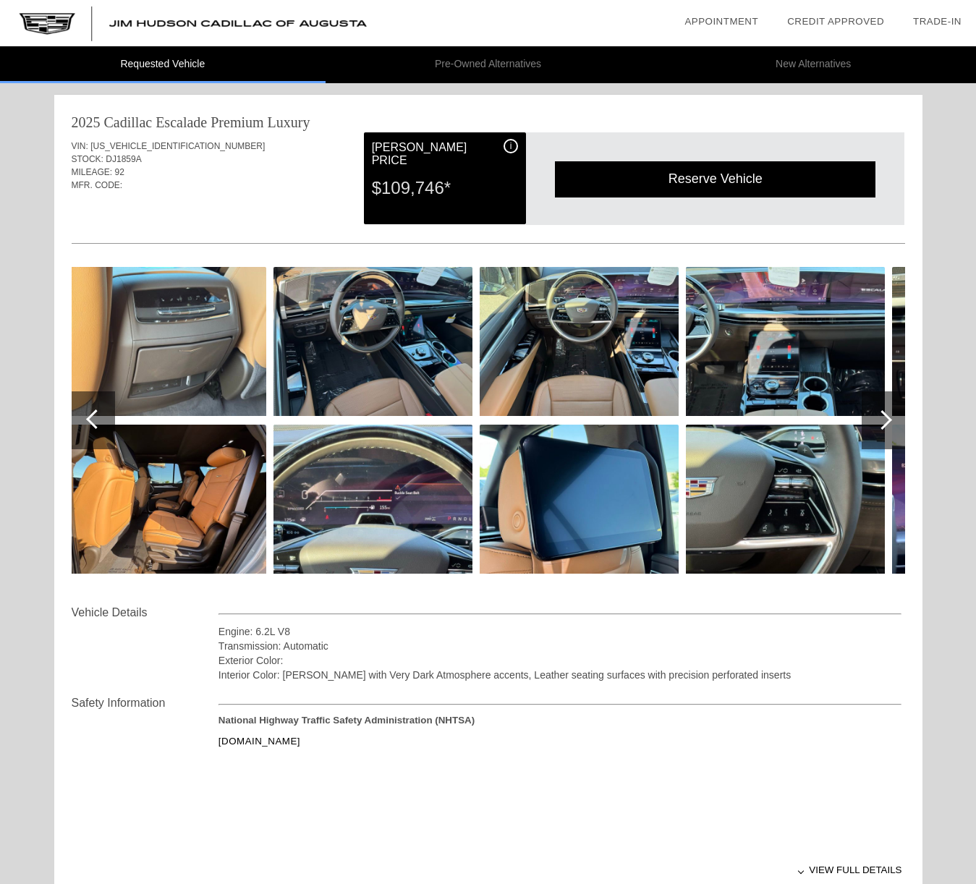
click at [889, 417] on div at bounding box center [883, 420] width 20 height 20
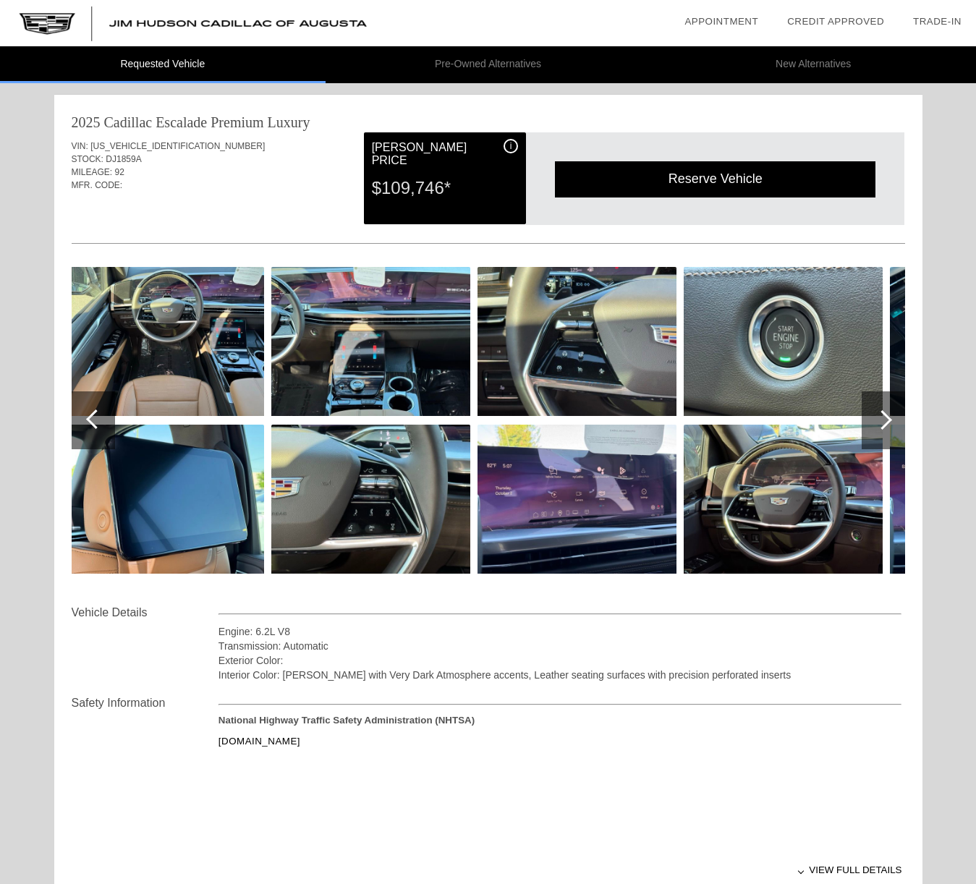
click at [889, 417] on div at bounding box center [883, 420] width 20 height 20
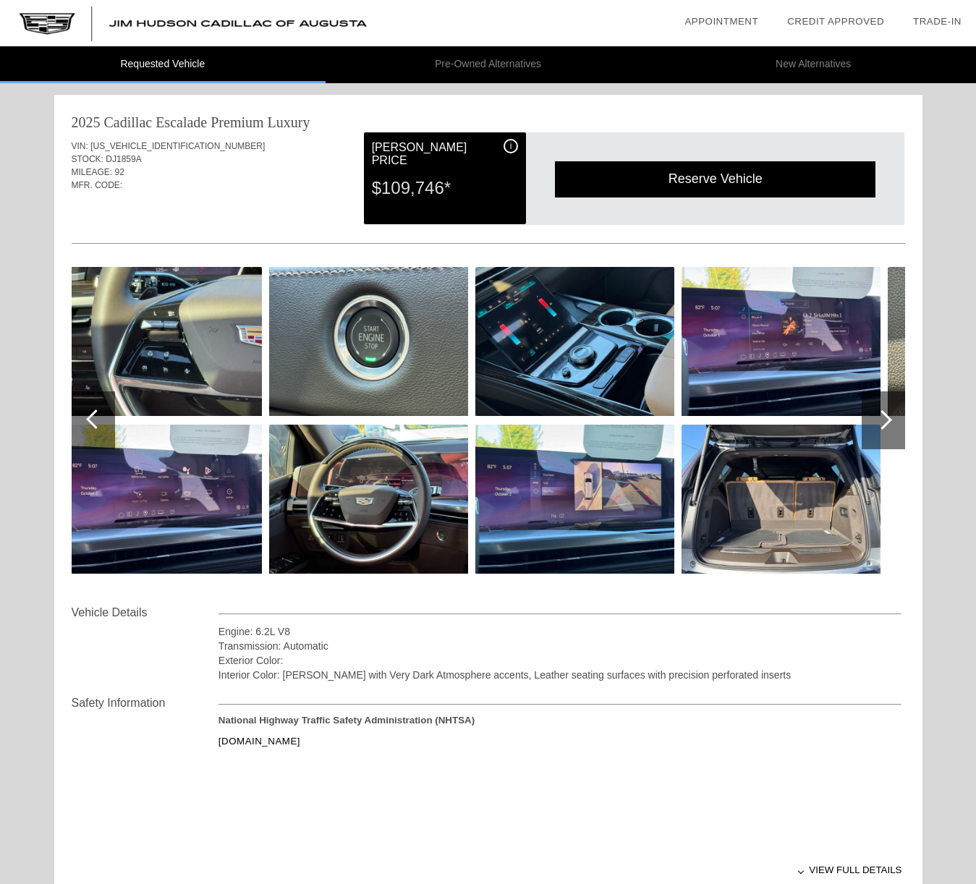
click at [890, 417] on div at bounding box center [883, 420] width 43 height 58
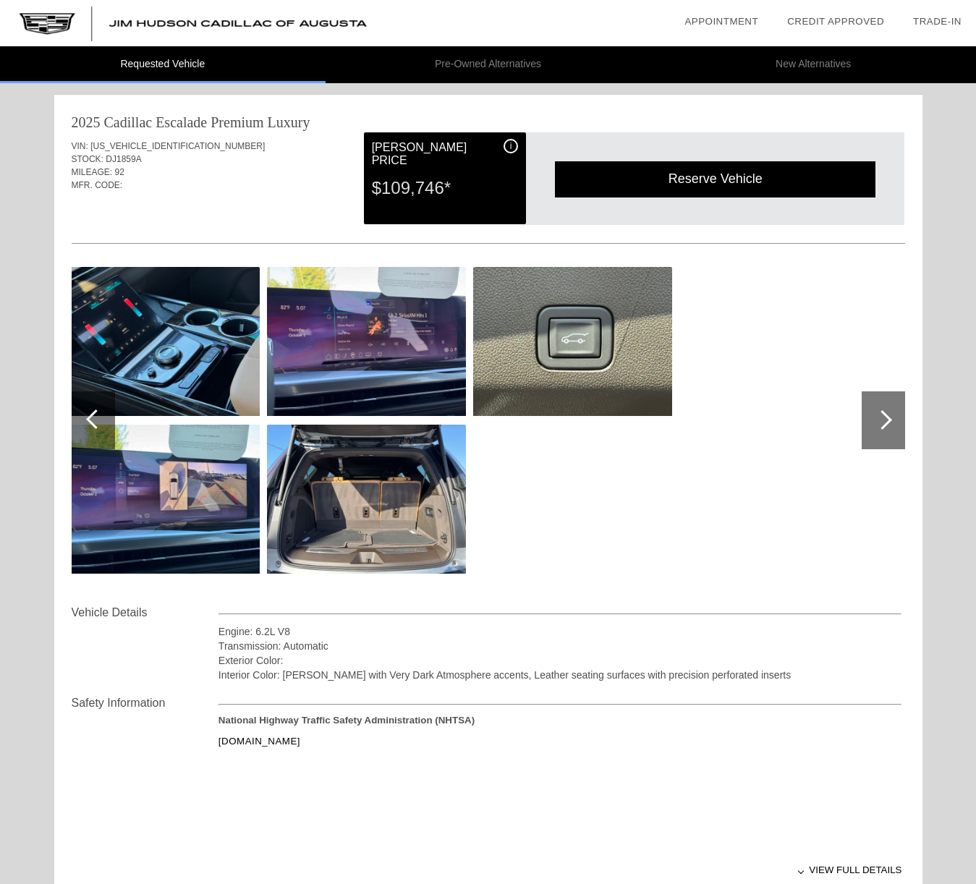
click at [890, 417] on div at bounding box center [883, 420] width 43 height 58
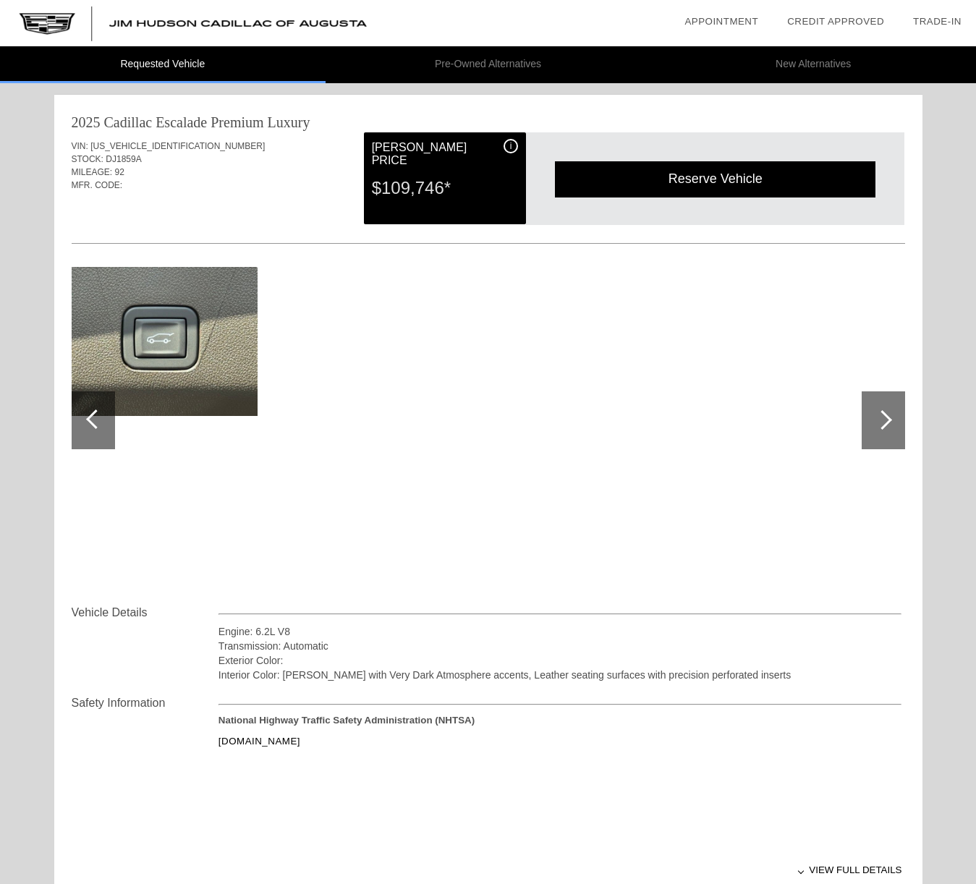
click at [890, 416] on div at bounding box center [883, 420] width 43 height 58
click at [93, 422] on div at bounding box center [96, 419] width 20 height 20
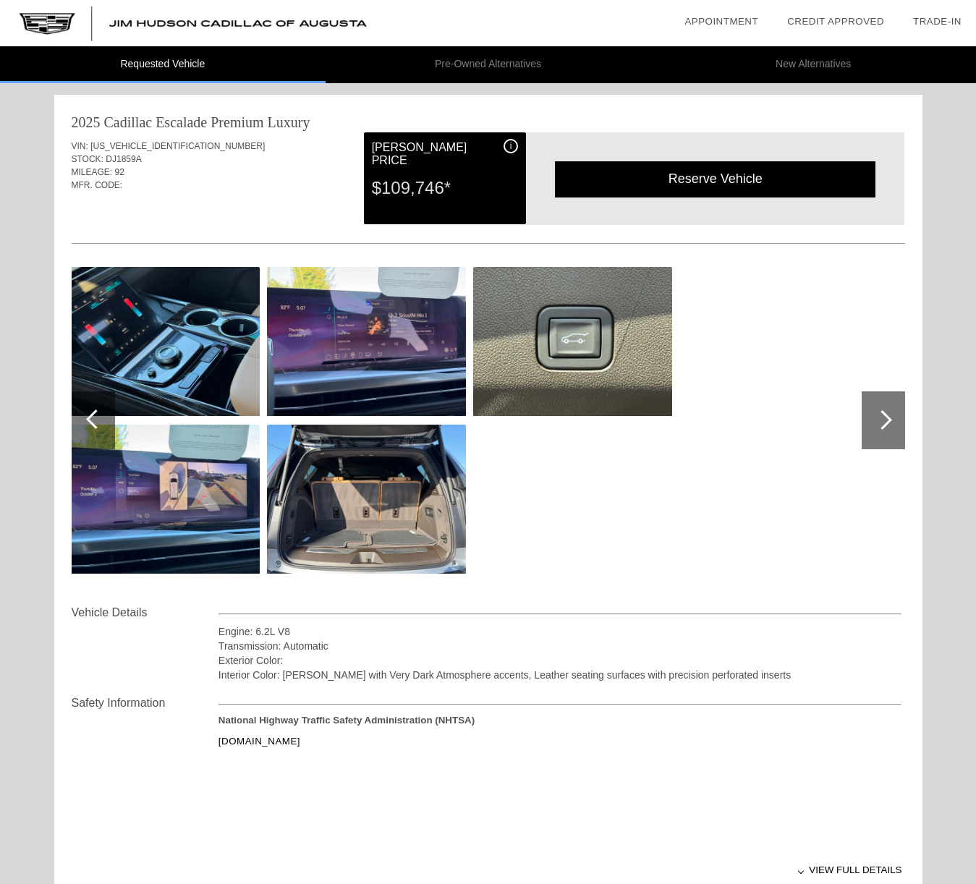
click at [96, 413] on div at bounding box center [96, 419] width 20 height 20
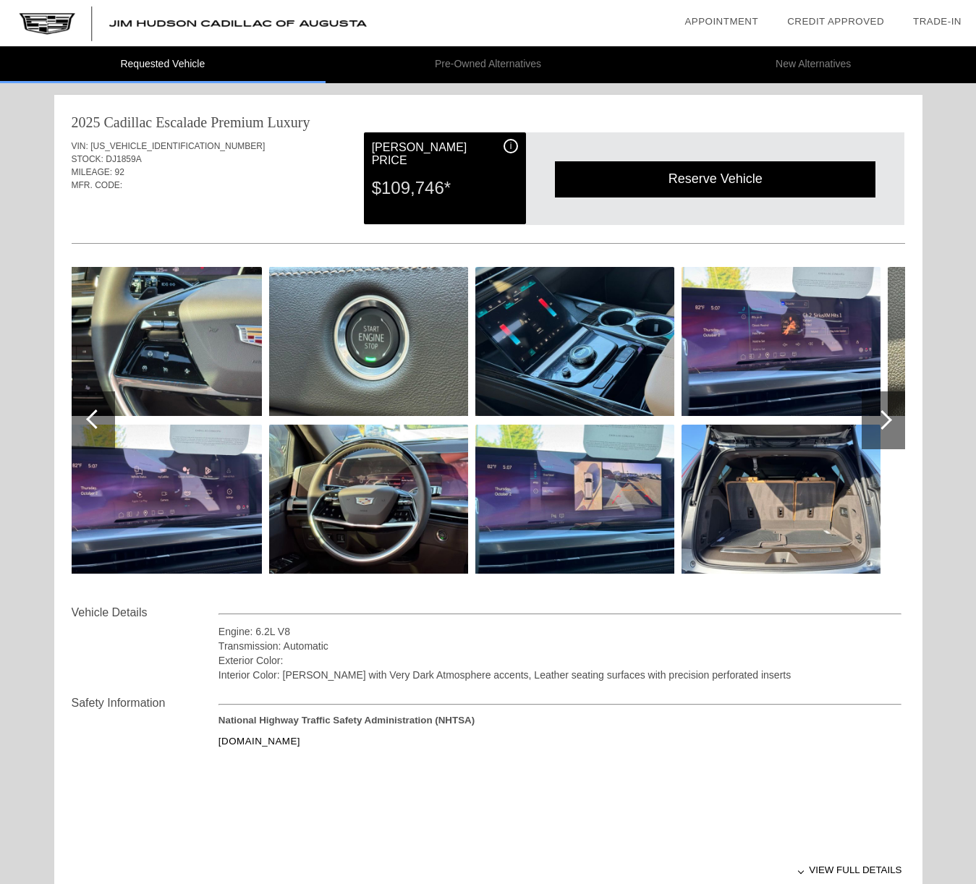
click at [85, 415] on div at bounding box center [93, 420] width 43 height 58
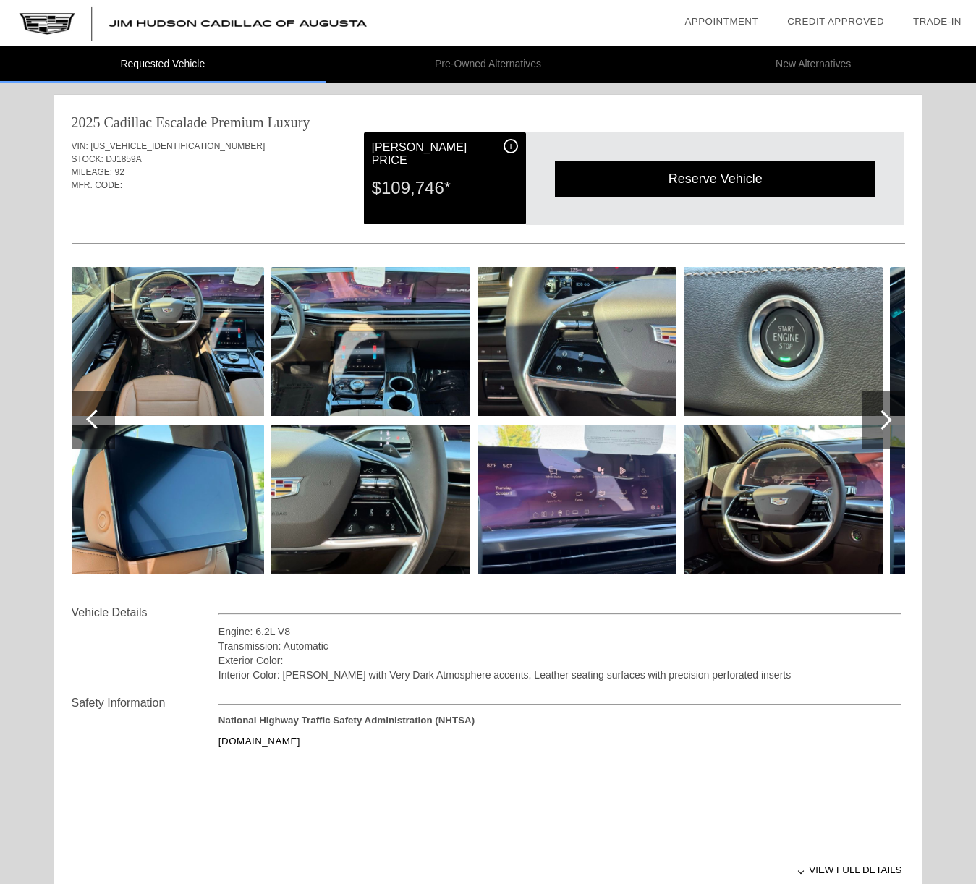
click at [96, 415] on div at bounding box center [96, 419] width 20 height 20
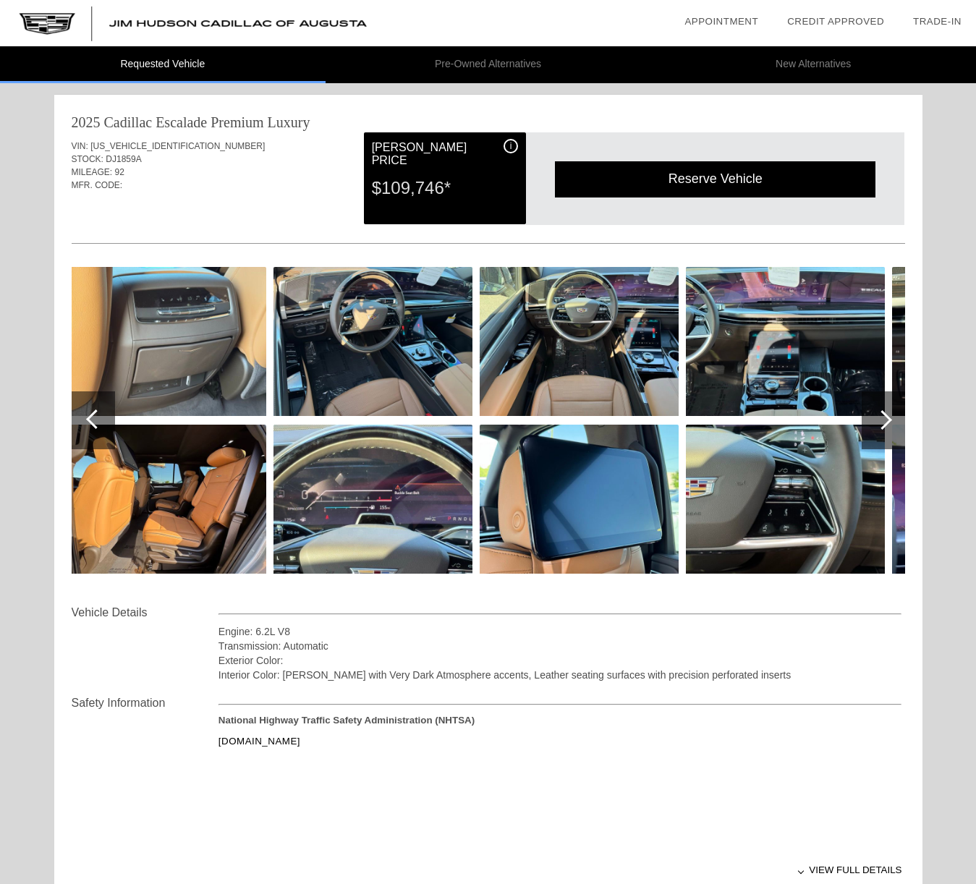
click at [92, 417] on div at bounding box center [96, 419] width 20 height 20
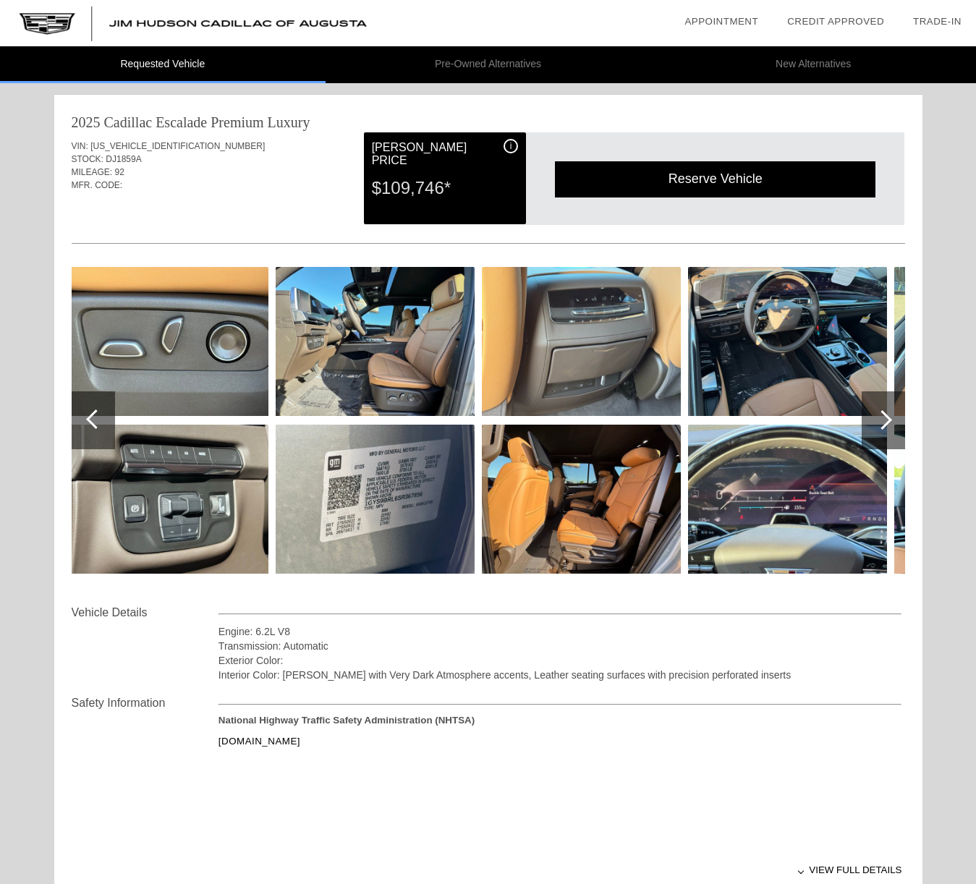
click at [88, 420] on div at bounding box center [96, 419] width 20 height 20
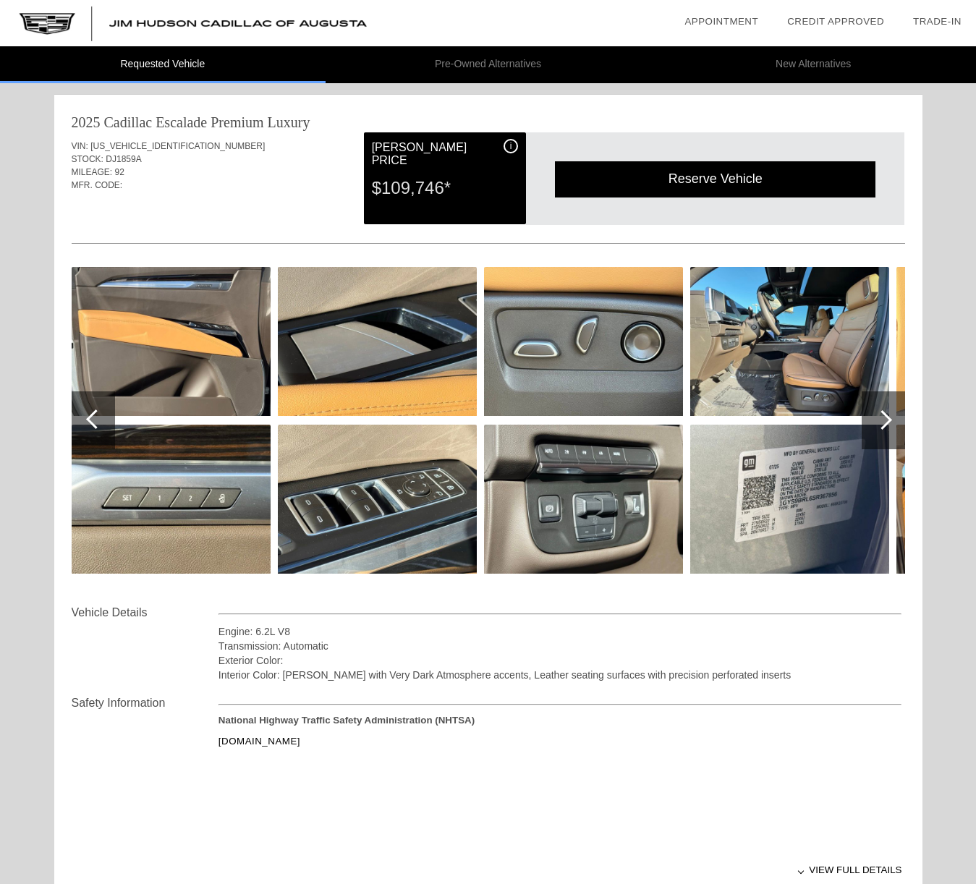
click at [94, 416] on div at bounding box center [96, 419] width 20 height 20
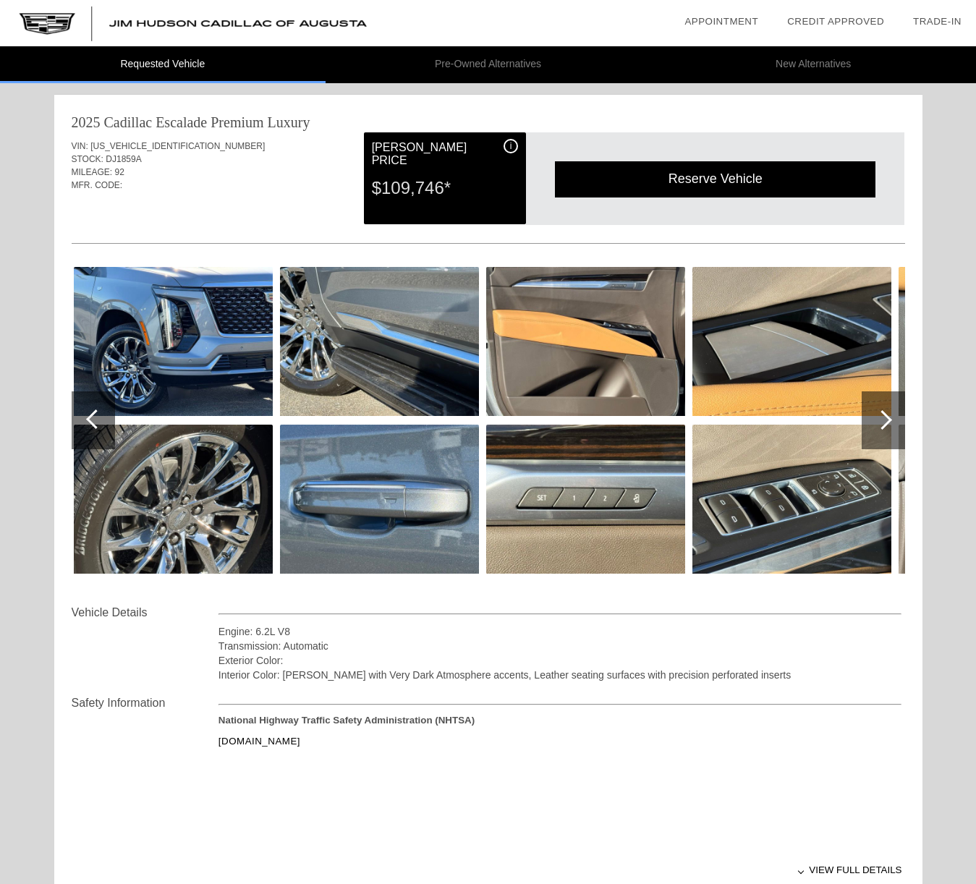
click at [89, 417] on div at bounding box center [96, 419] width 20 height 20
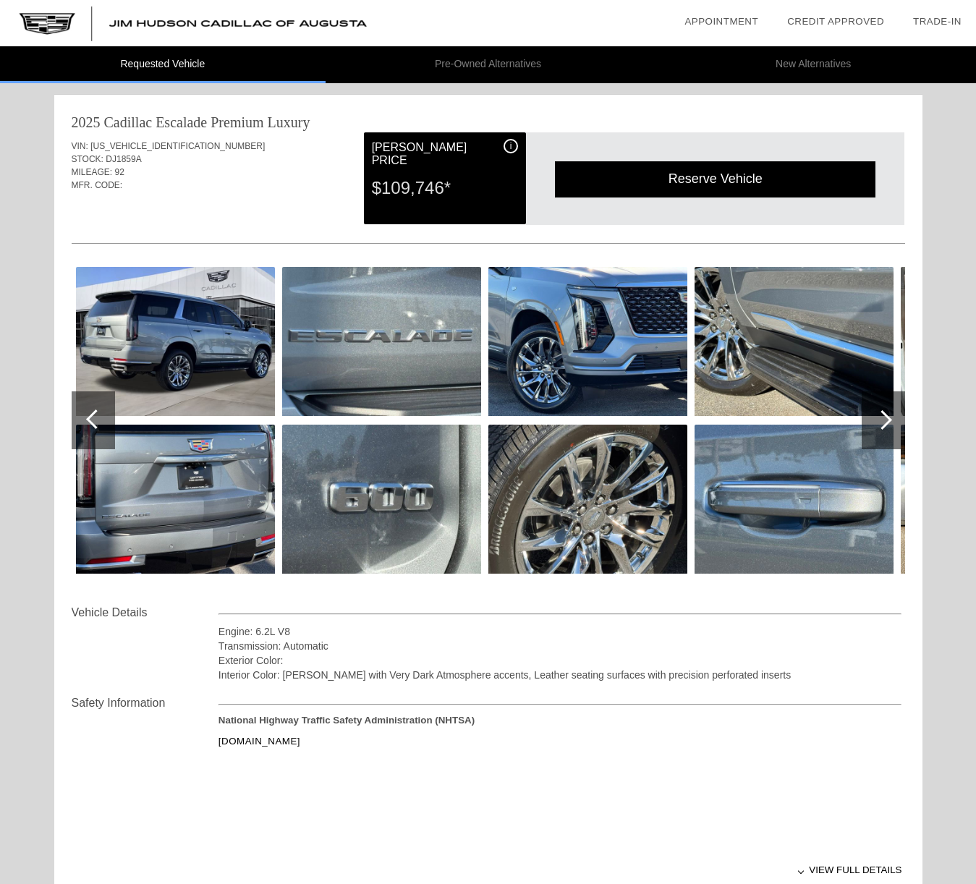
click at [90, 417] on div at bounding box center [96, 419] width 20 height 20
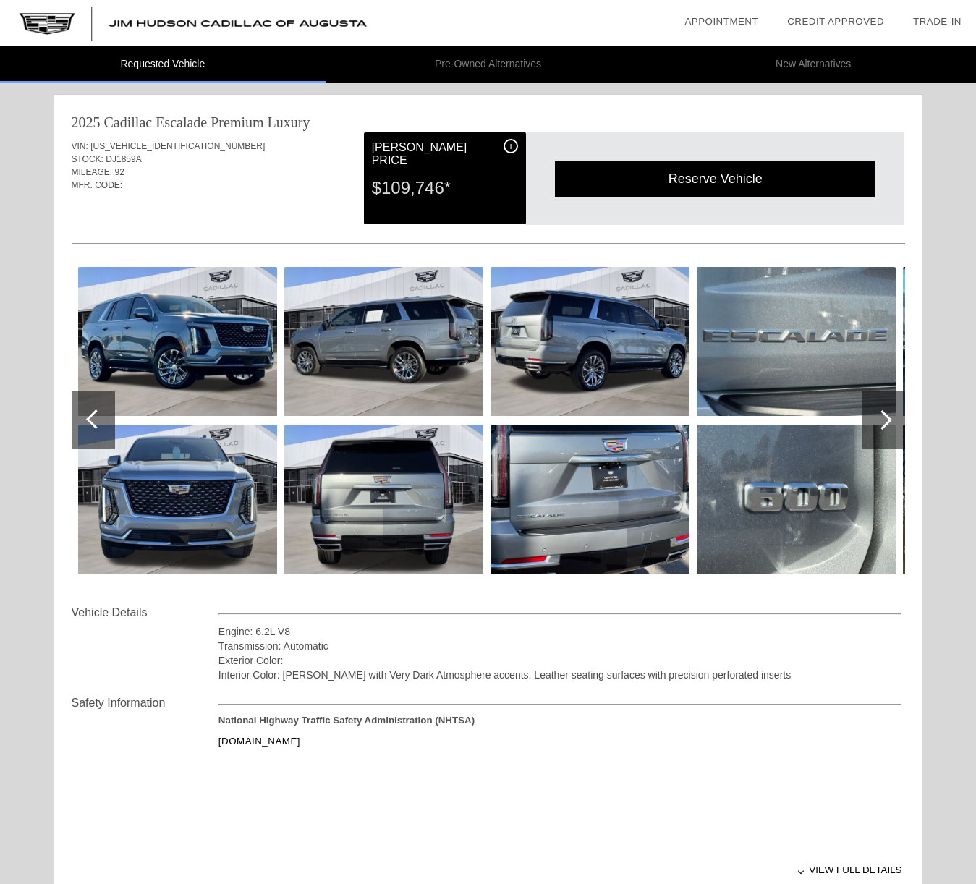
scroll to position [3, 0]
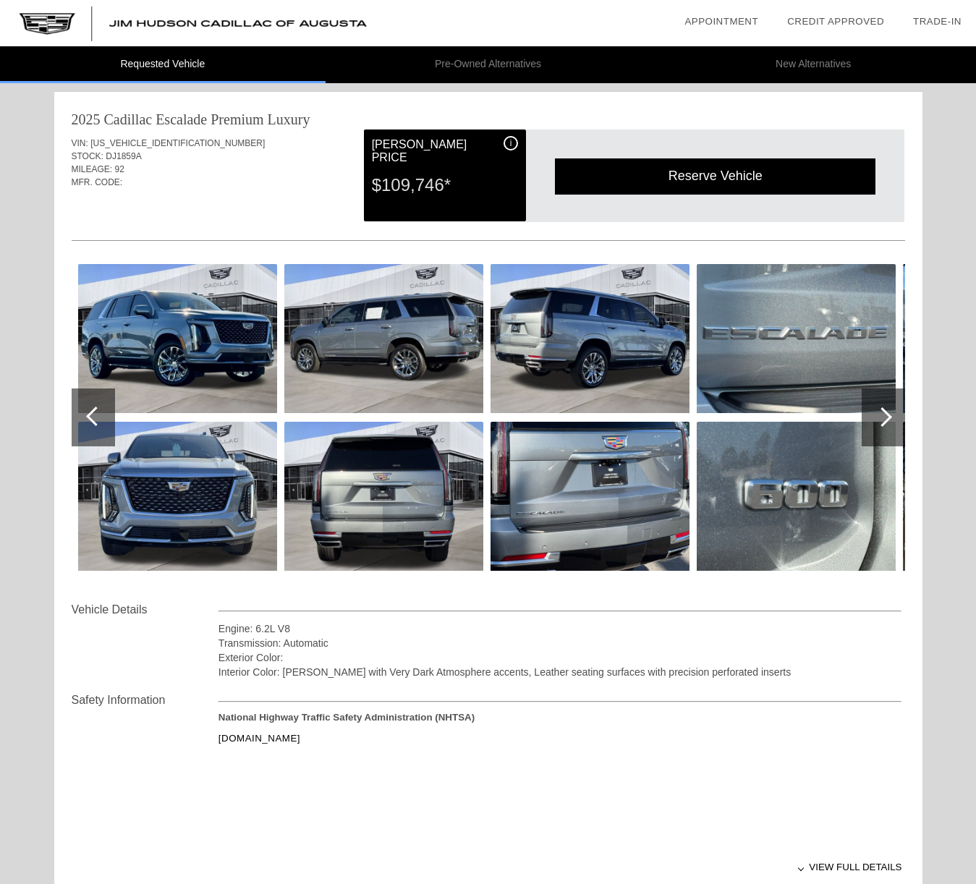
click at [885, 409] on div at bounding box center [883, 418] width 43 height 58
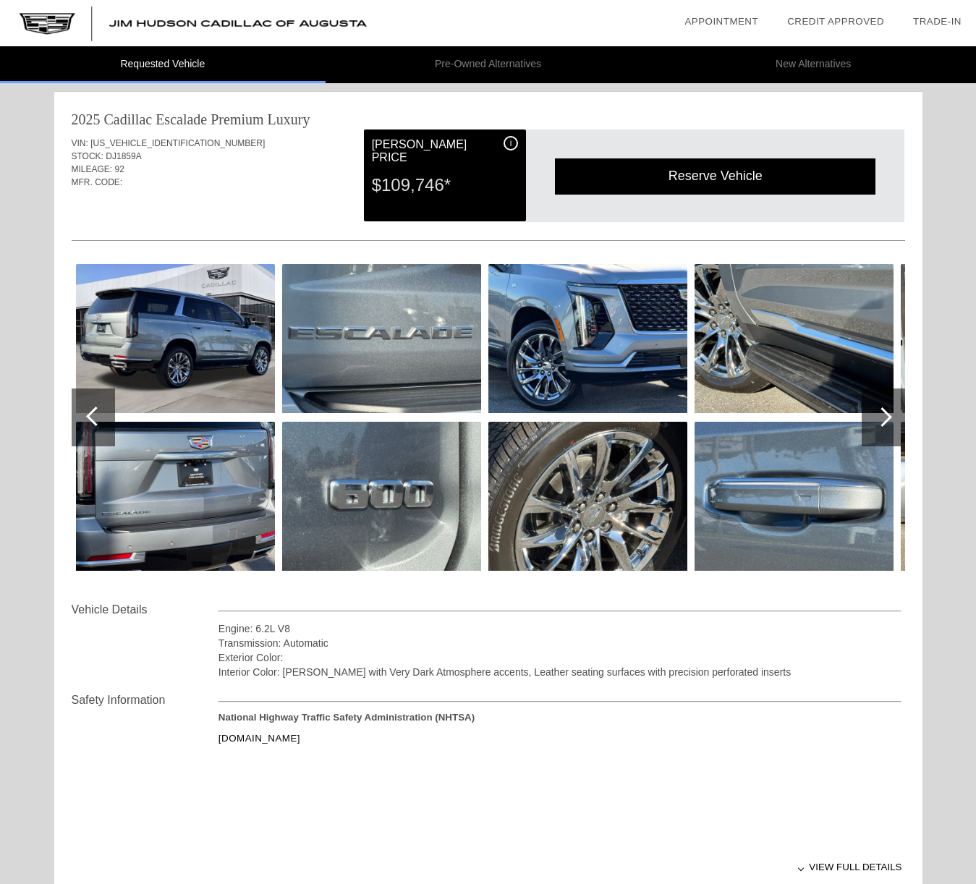
click at [890, 412] on div at bounding box center [883, 418] width 43 height 58
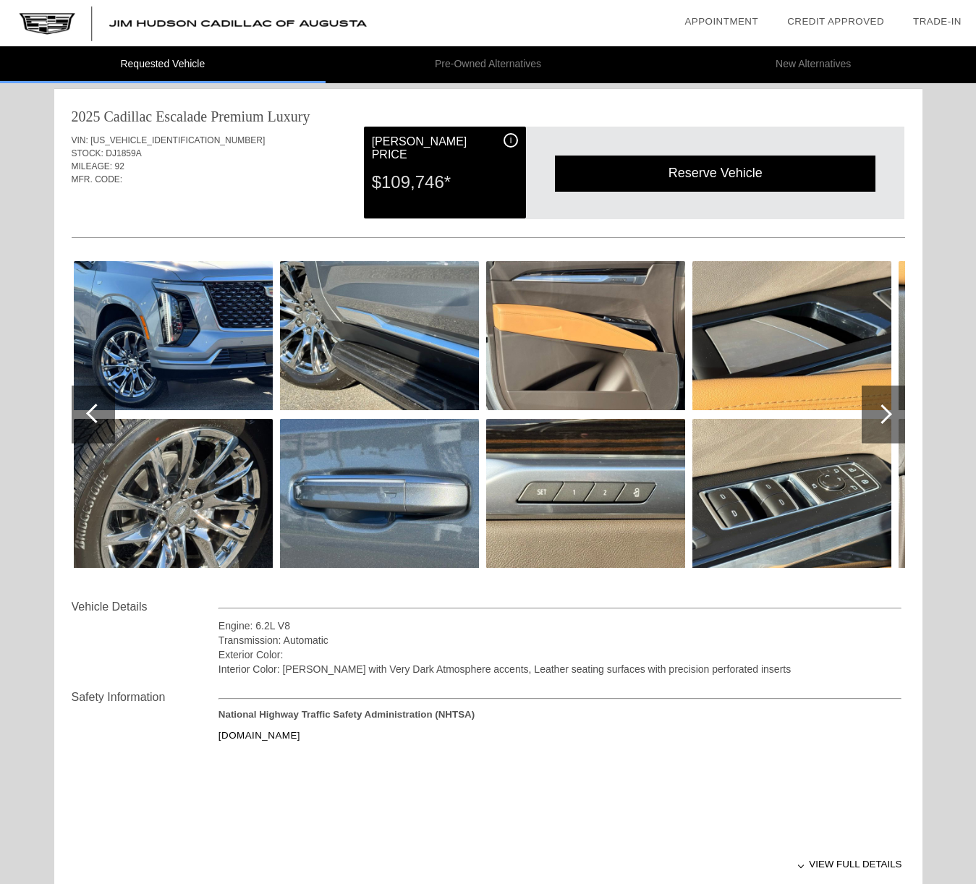
scroll to position [22, 0]
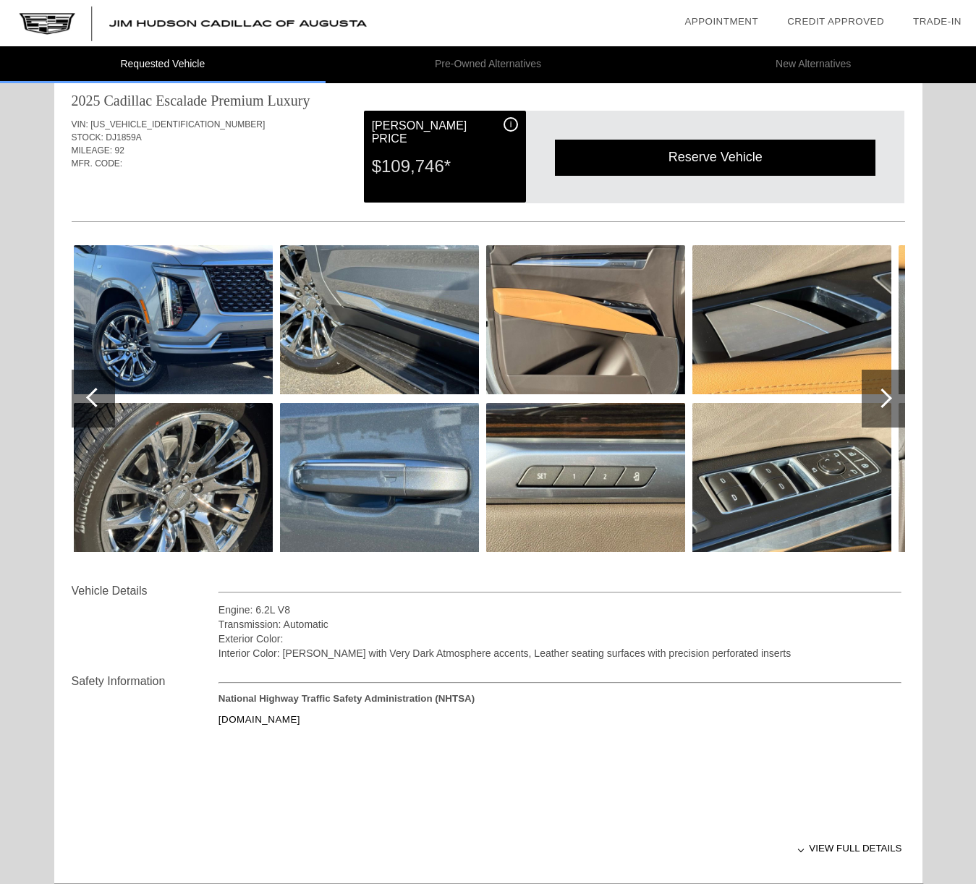
click at [885, 391] on div at bounding box center [883, 399] width 20 height 20
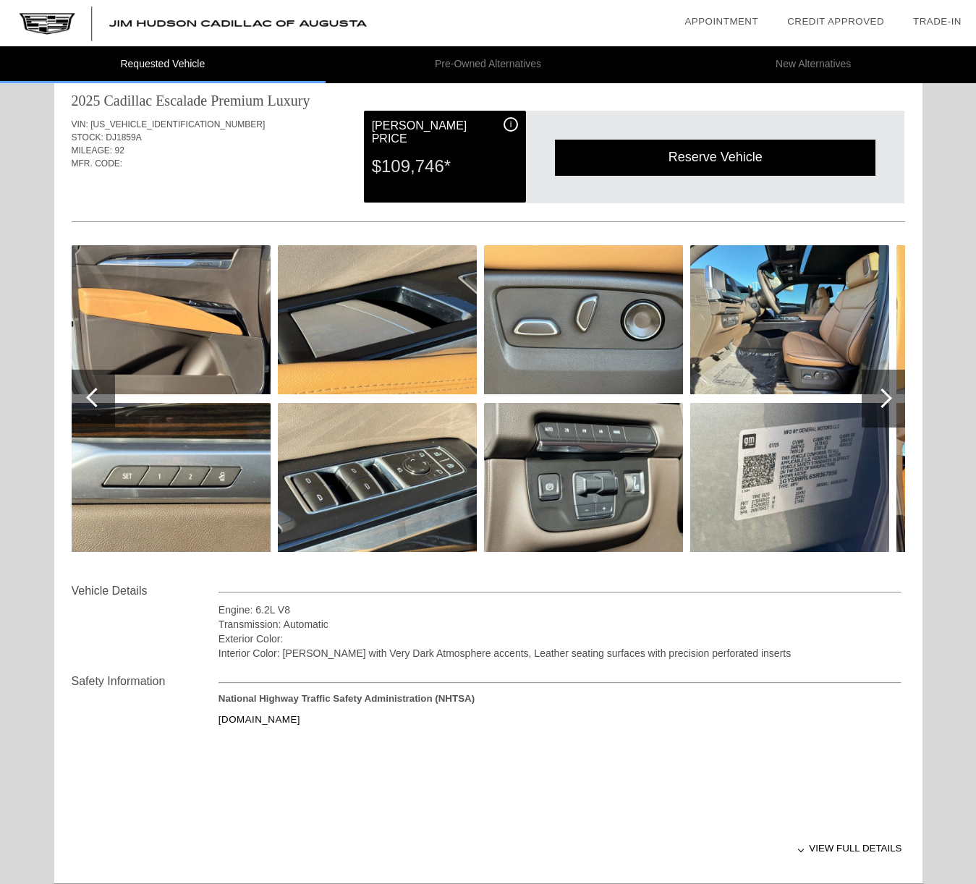
click at [885, 392] on div at bounding box center [883, 399] width 20 height 20
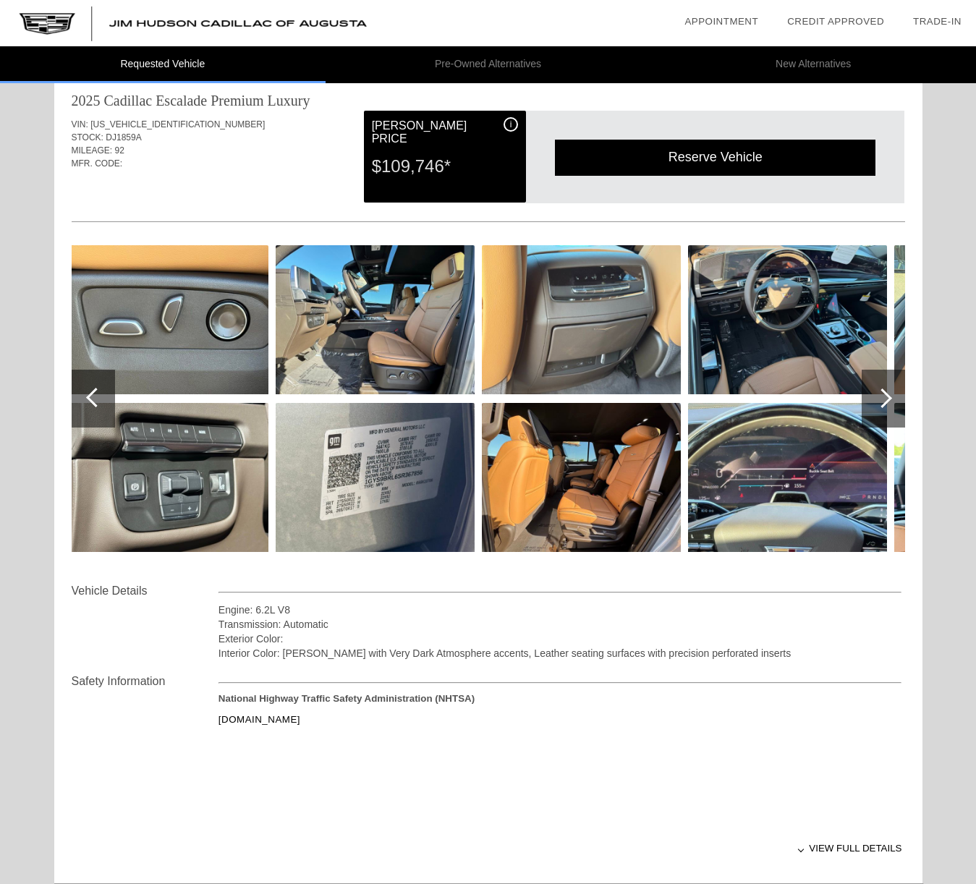
click at [883, 394] on div at bounding box center [883, 399] width 20 height 20
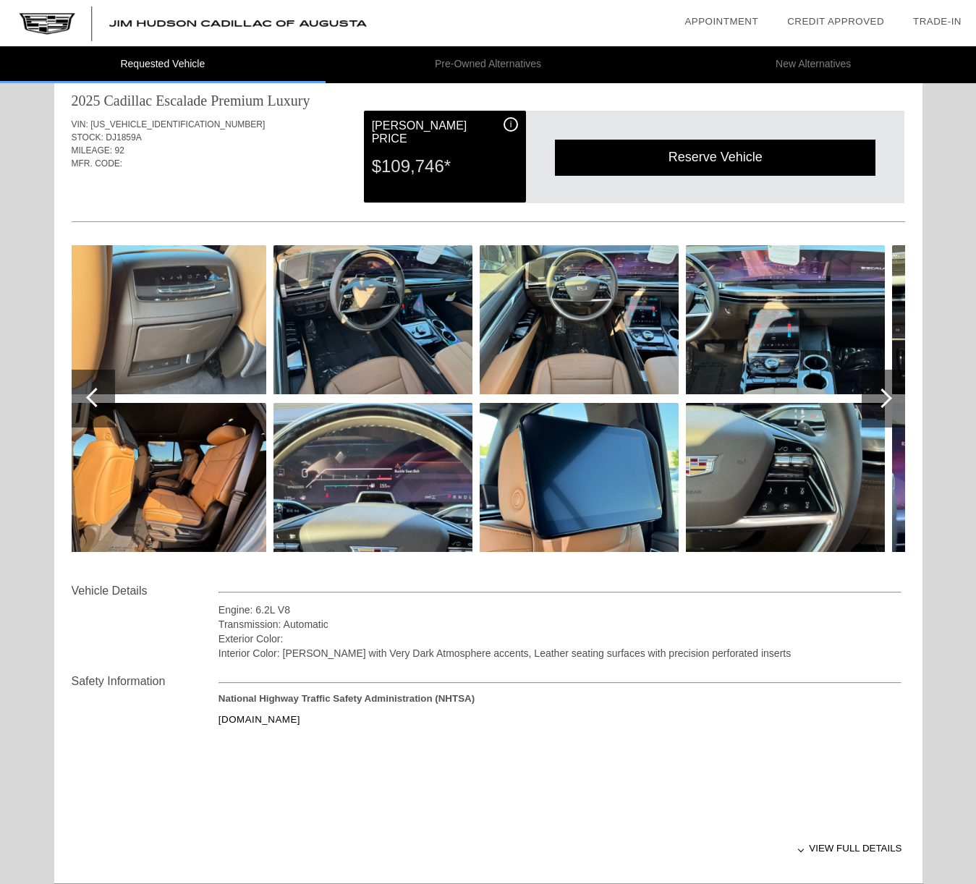
click at [883, 394] on div at bounding box center [883, 399] width 20 height 20
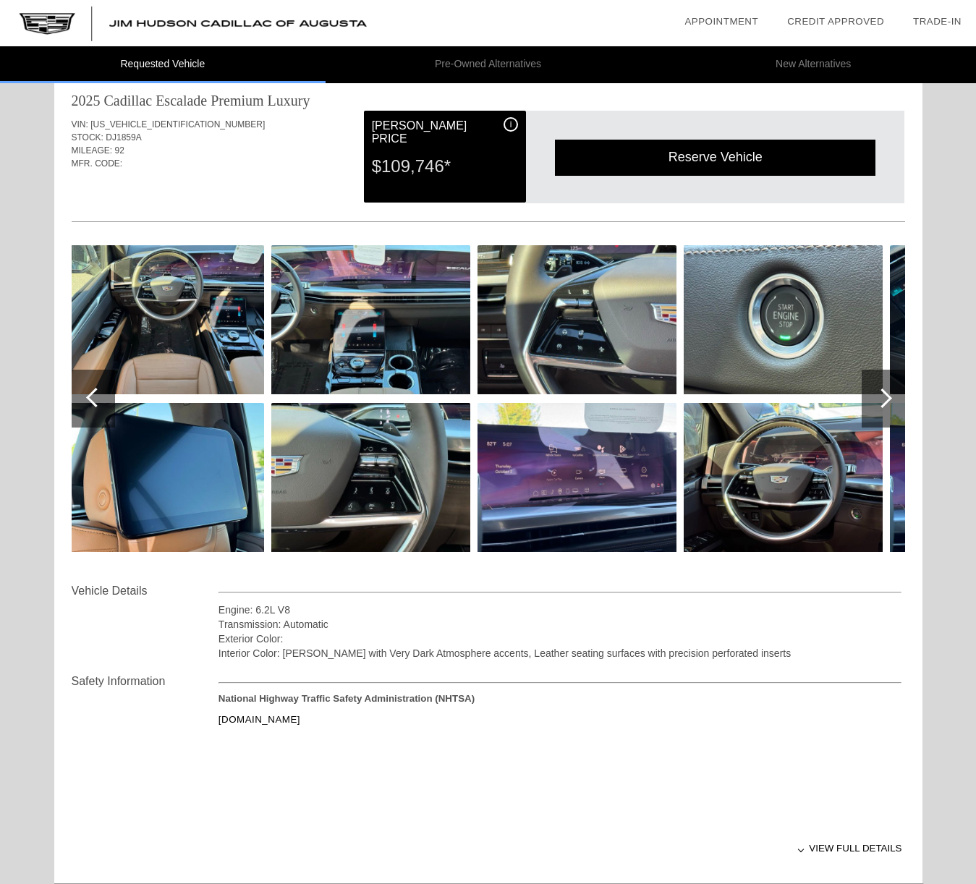
click at [883, 394] on div at bounding box center [883, 399] width 20 height 20
